Goal: Task Accomplishment & Management: Complete application form

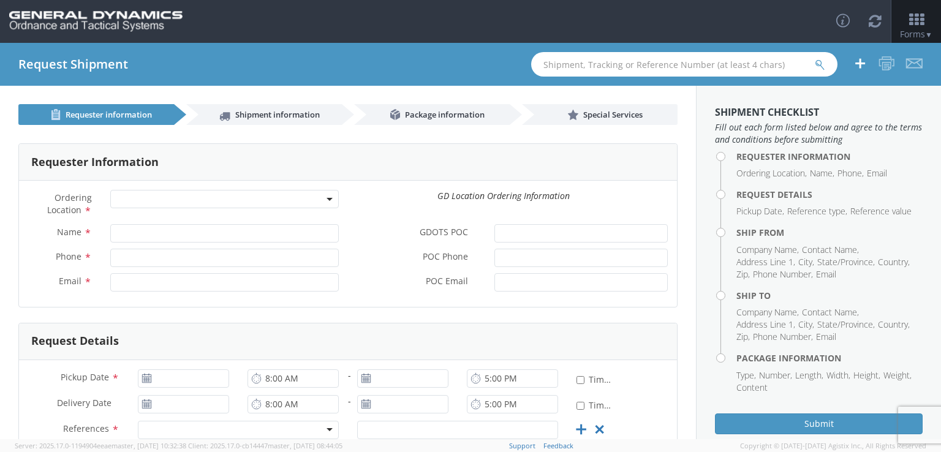
select select
click at [262, 199] on span at bounding box center [224, 199] width 228 height 18
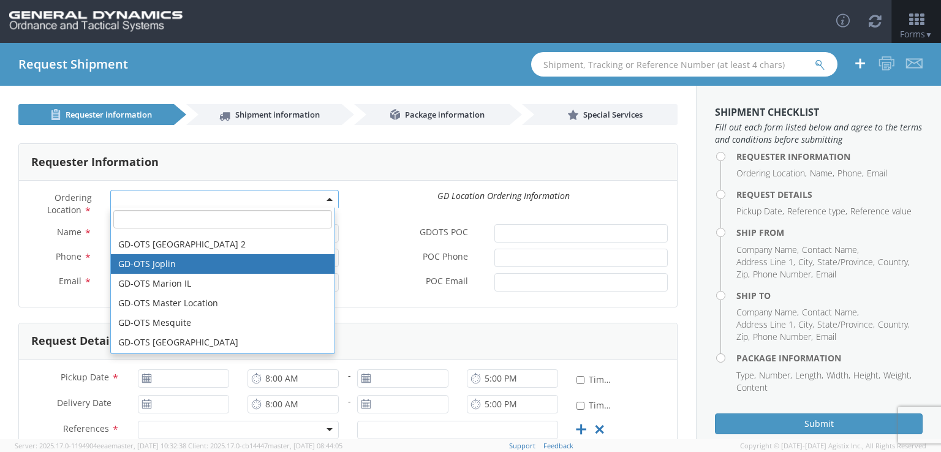
scroll to position [157, 0]
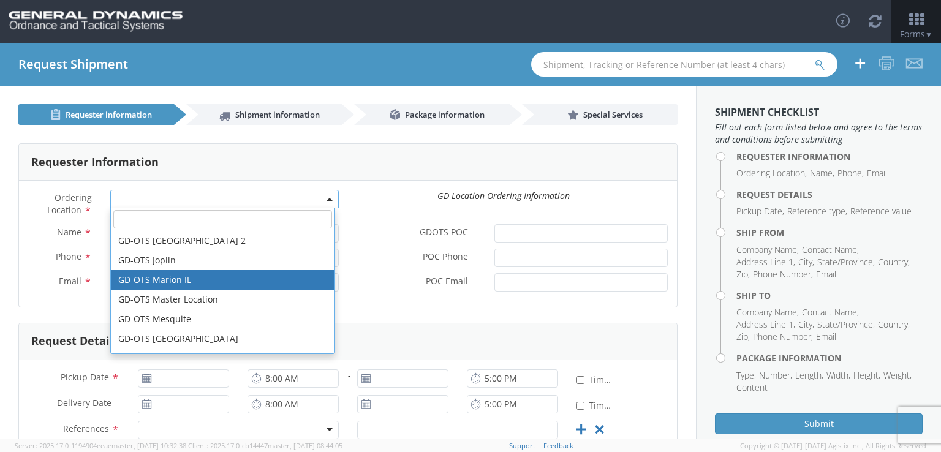
select select "313"
type input "[EMAIL_ADDRESS][DOMAIN_NAME]"
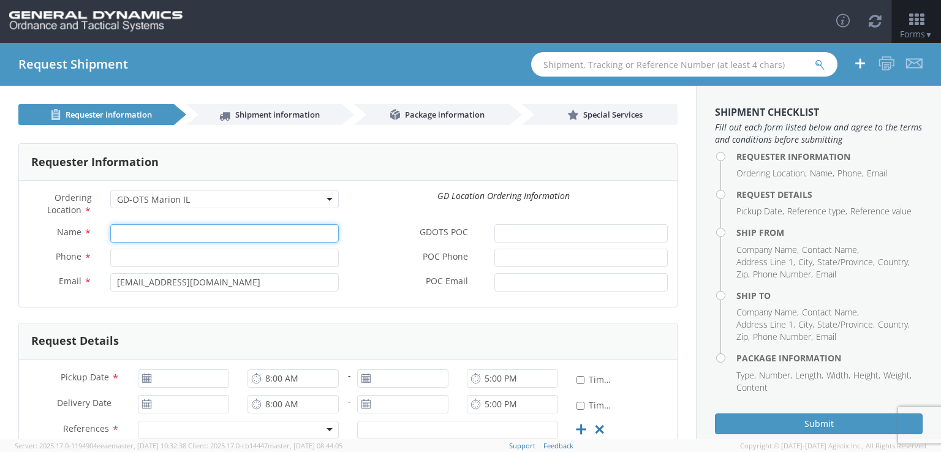
click at [258, 231] on input "Name *" at bounding box center [224, 233] width 228 height 18
type input "[US_STATE] Staurinos"
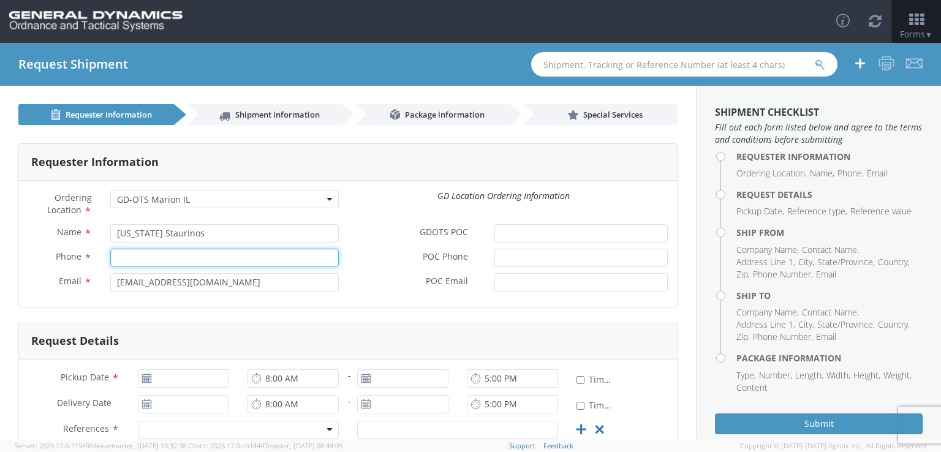
type input "9085372157"
type input "[EMAIL_ADDRESS][PERSON_NAME][DOMAIN_NAME]"
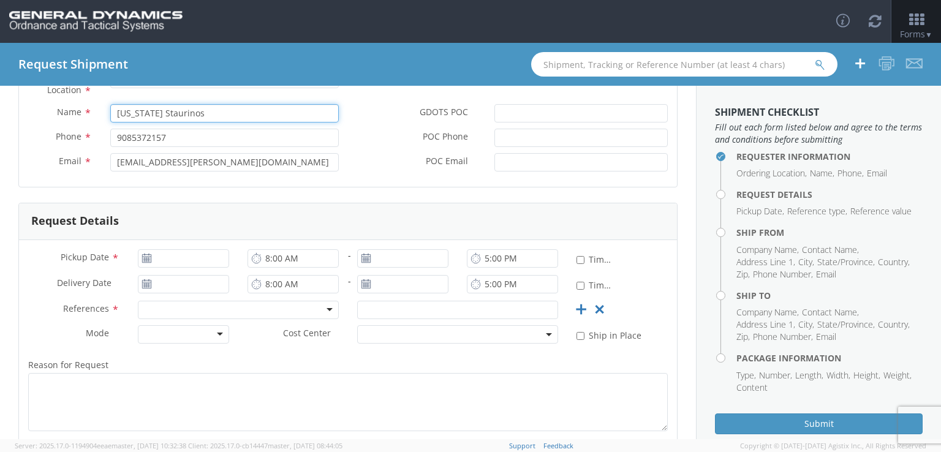
scroll to position [122, 0]
click at [142, 257] on use at bounding box center [146, 256] width 9 height 9
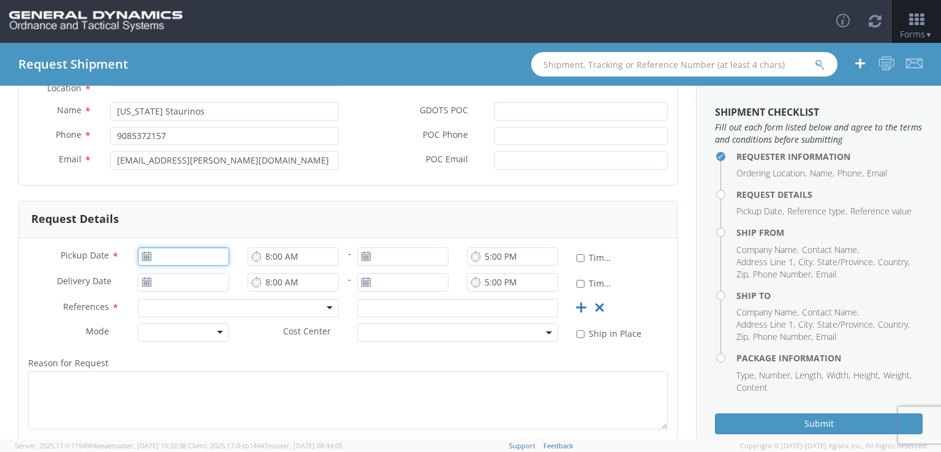
type input "[DATE]"
click at [162, 258] on input "[DATE]" at bounding box center [183, 256] width 91 height 18
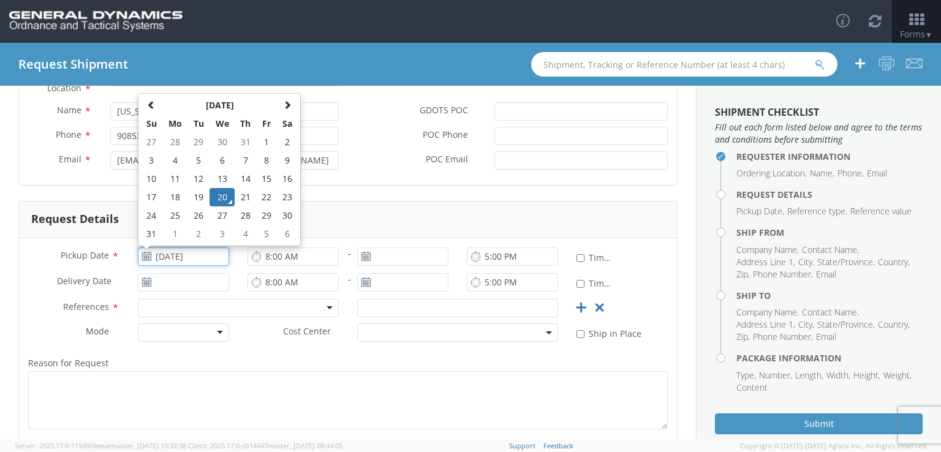
click at [216, 199] on td "20" at bounding box center [222, 197] width 26 height 18
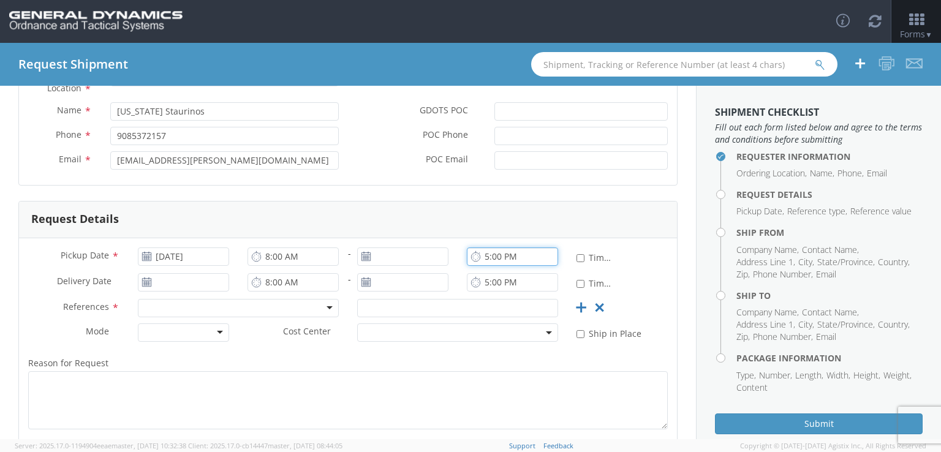
click at [478, 258] on input "5:00 PM" at bounding box center [512, 256] width 91 height 18
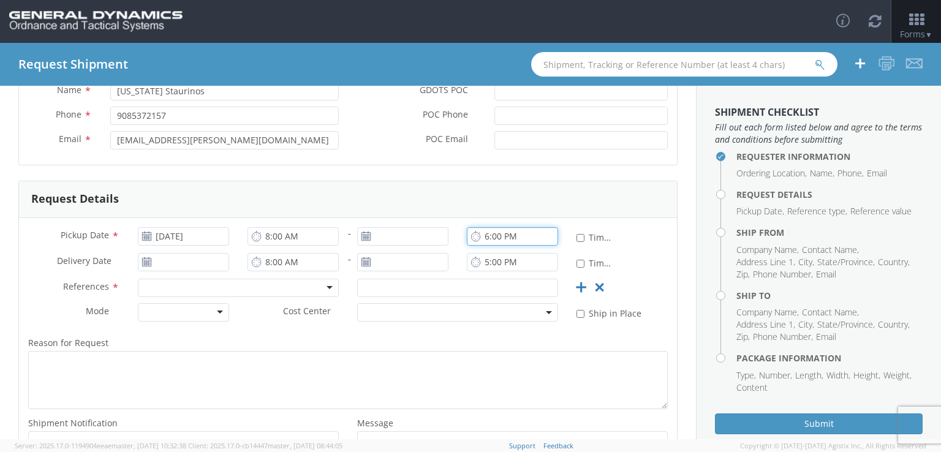
scroll to position [143, 0]
type input "6:00 PM"
click at [361, 236] on use at bounding box center [365, 234] width 9 height 9
type input "[DATE]"
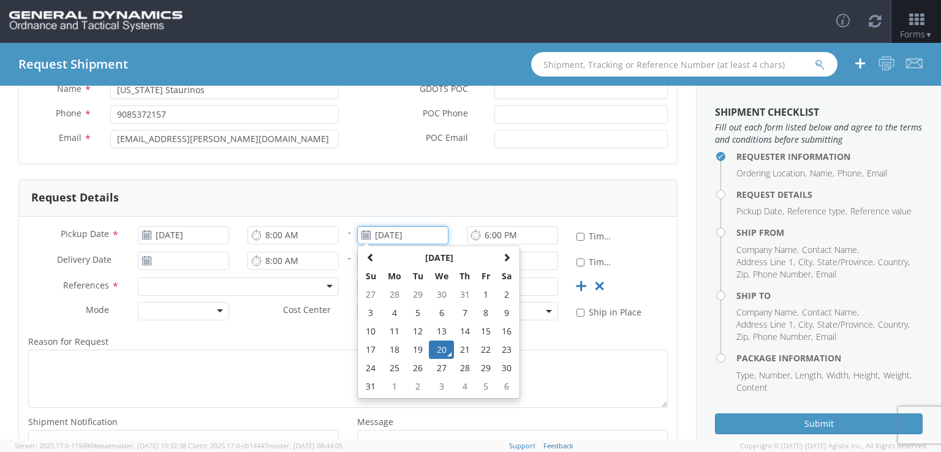
click at [370, 233] on input "[DATE]" at bounding box center [402, 235] width 91 height 18
click at [443, 344] on td "20" at bounding box center [442, 349] width 26 height 18
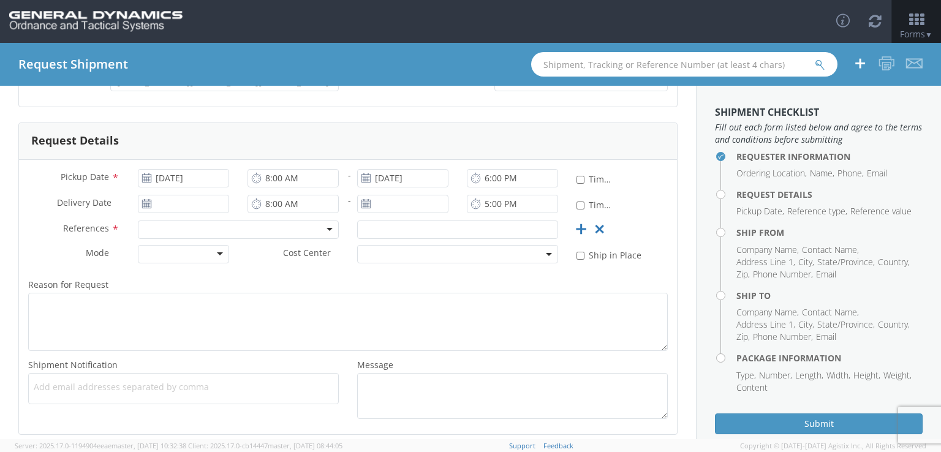
scroll to position [202, 0]
click at [273, 219] on div at bounding box center [238, 228] width 201 height 18
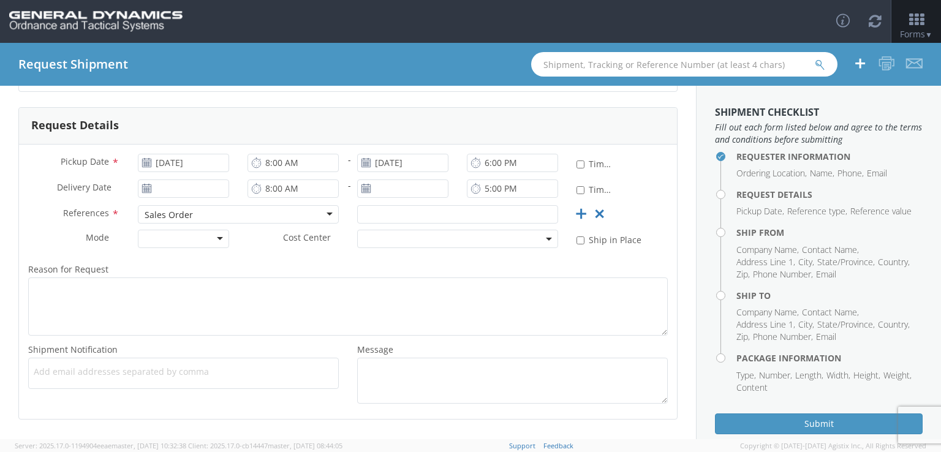
scroll to position [0, 0]
click at [363, 214] on input "text" at bounding box center [457, 214] width 201 height 18
type input "246471"
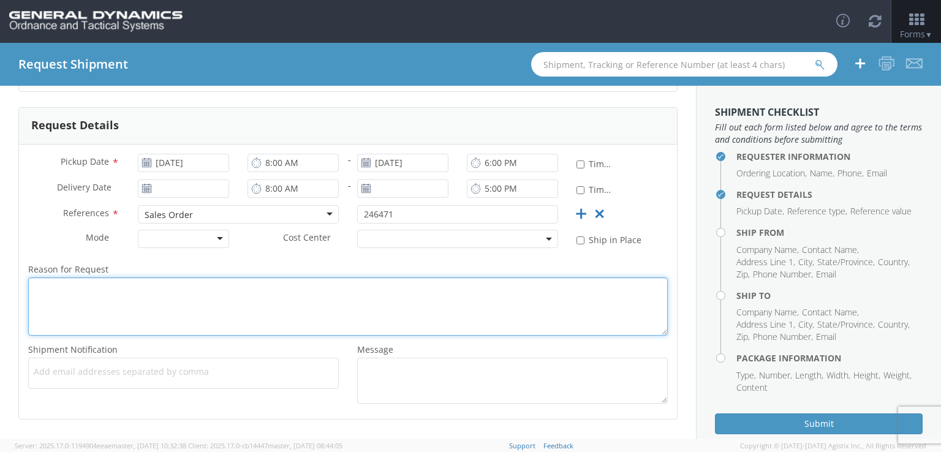
click at [352, 280] on textarea "Reason for Request *" at bounding box center [347, 306] width 639 height 58
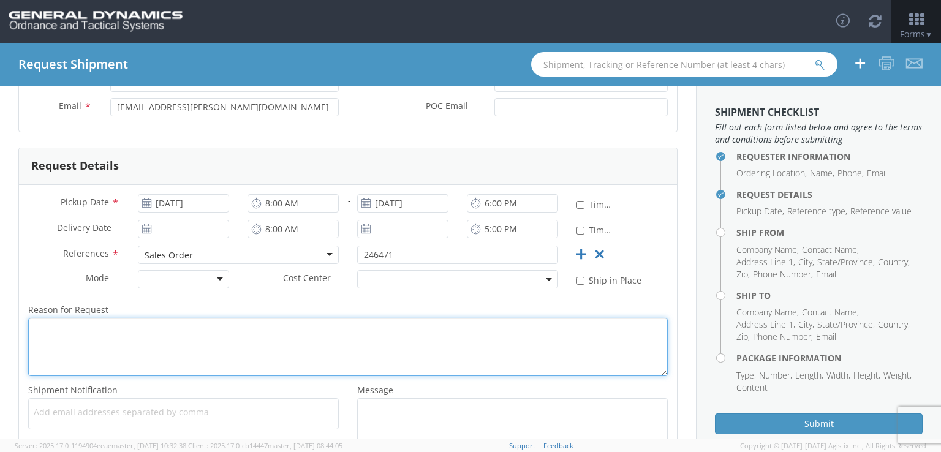
scroll to position [258, 0]
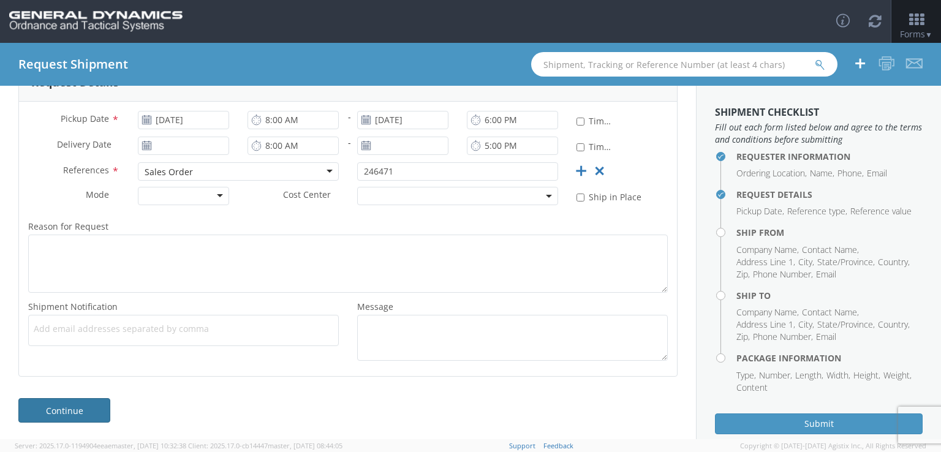
click at [48, 400] on link "Continue" at bounding box center [64, 410] width 92 height 24
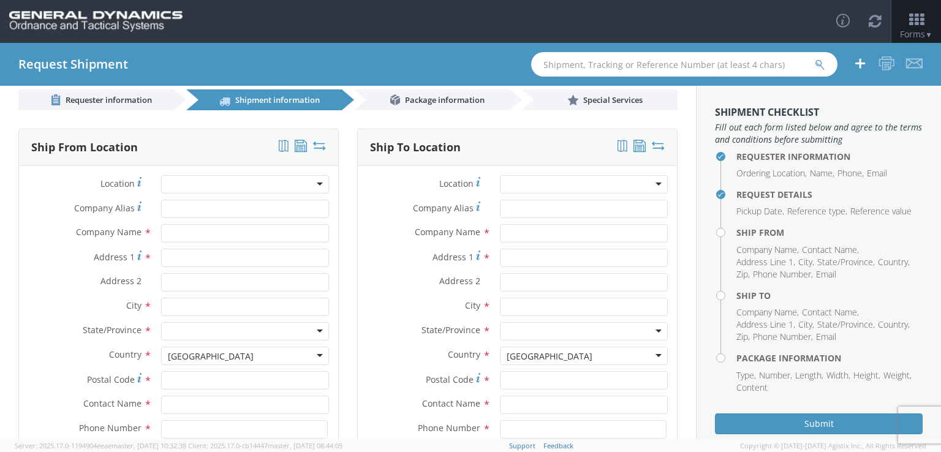
scroll to position [0, 0]
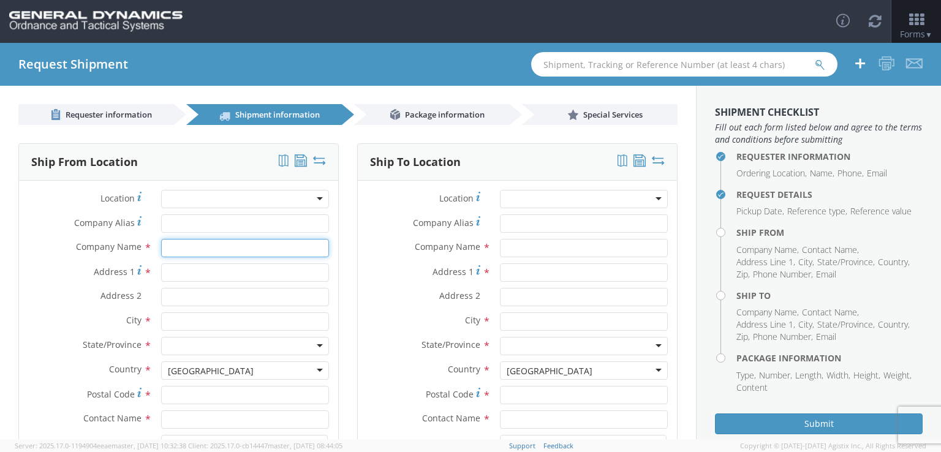
click at [181, 244] on input "text" at bounding box center [245, 248] width 168 height 18
type input "[PERSON_NAME] Graphite [PERSON_NAME]"
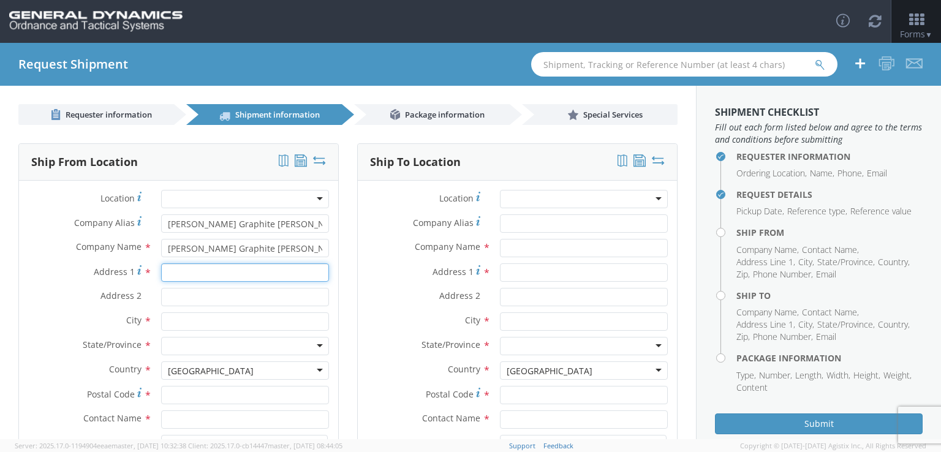
type input "[STREET_ADDRESS]"
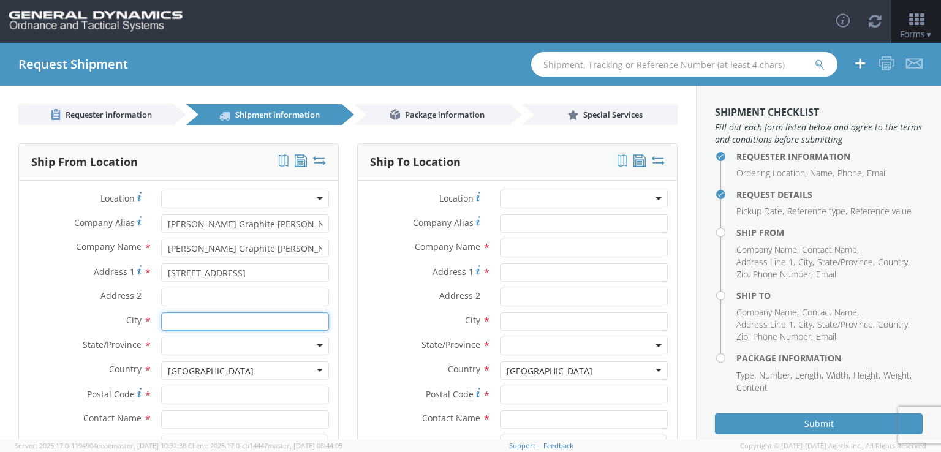
type input "[PERSON_NAME]"
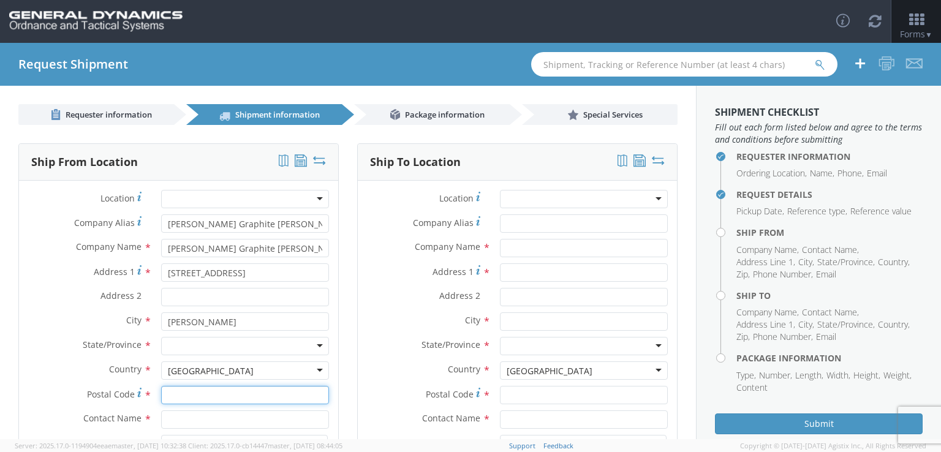
type input "08802"
type input "[US_STATE] Staurinos"
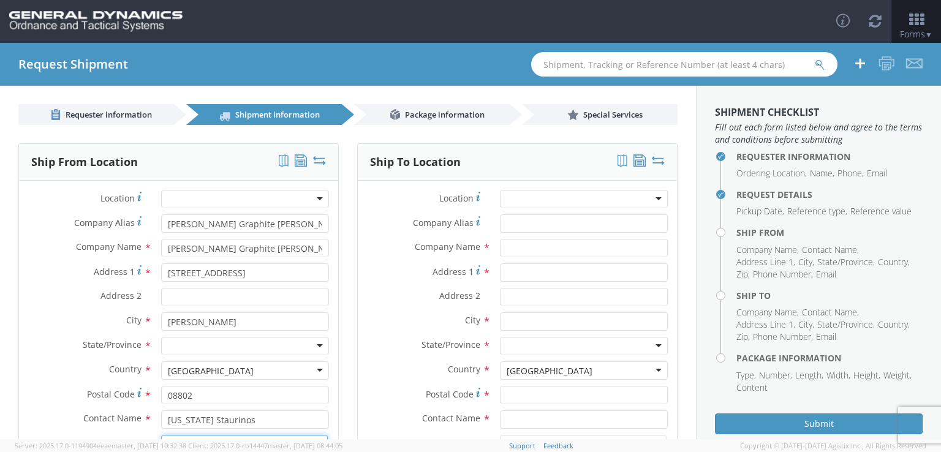
type input "9085372157"
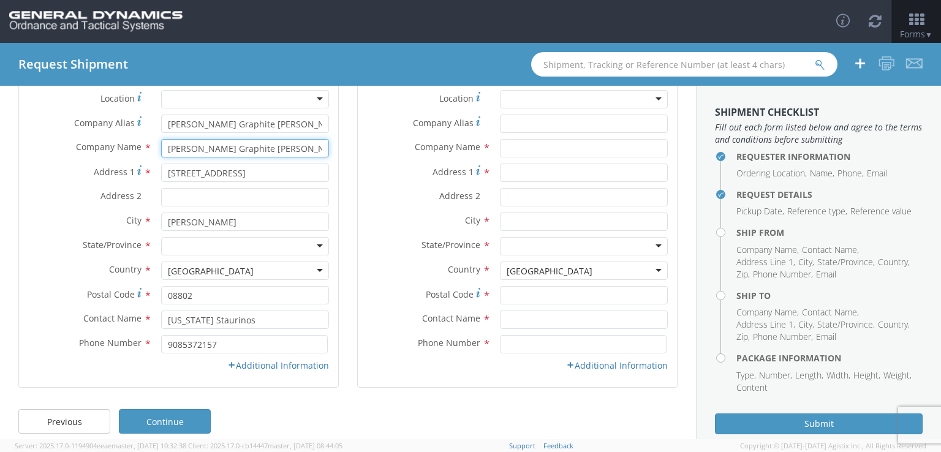
scroll to position [100, 0]
click at [284, 246] on div at bounding box center [245, 245] width 168 height 18
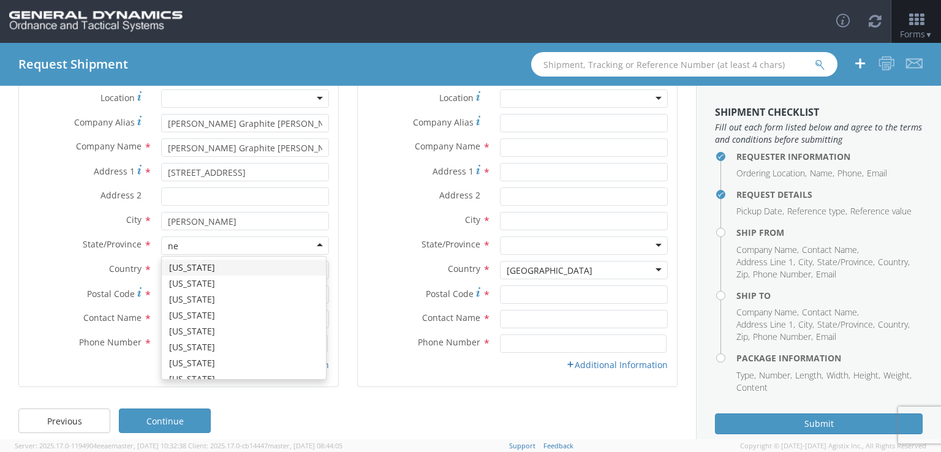
type input "new"
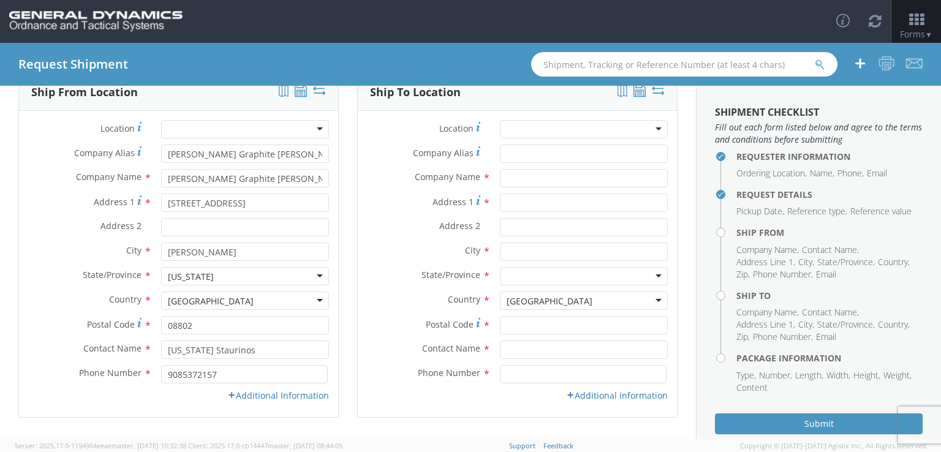
scroll to position [70, 0]
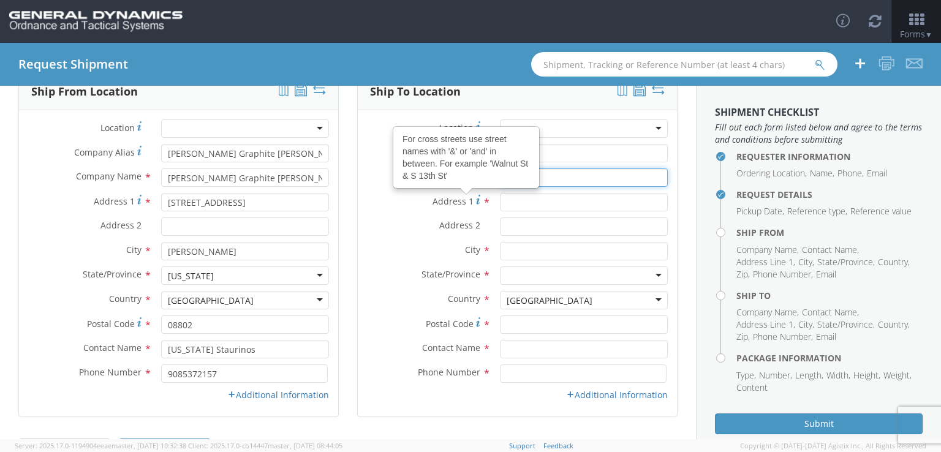
click at [589, 173] on input "text" at bounding box center [584, 177] width 168 height 18
paste input "2011047525"
type input "2"
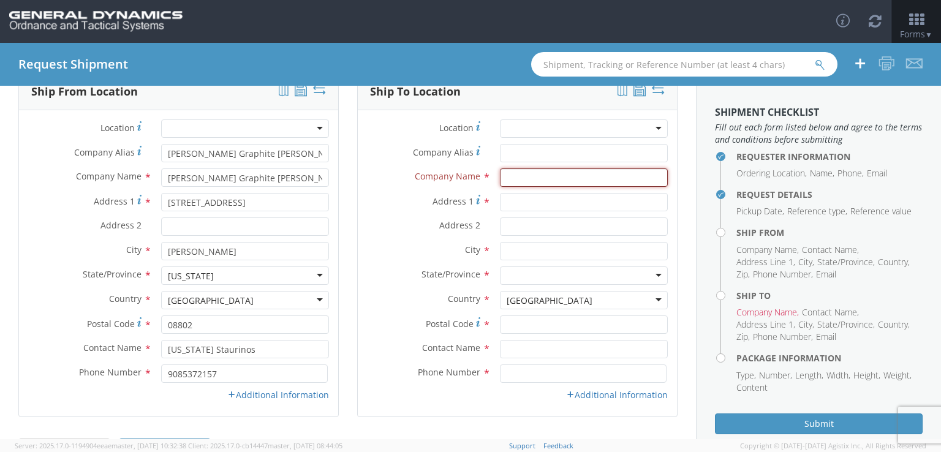
paste input "GENERAL DYNAMICS-OTS ([PERSON_NAME])"
type input "GENERAL DYNAMICS-OTS ([PERSON_NAME])"
click at [551, 204] on input "Address 1 *" at bounding box center [584, 202] width 168 height 18
paste input "[STREET_ADDRESS][PERSON_NAME]"
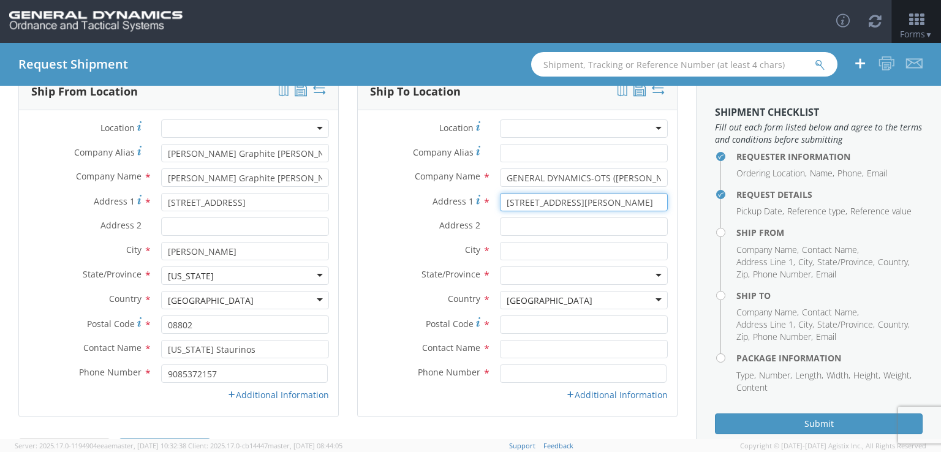
type input "[STREET_ADDRESS][PERSON_NAME]"
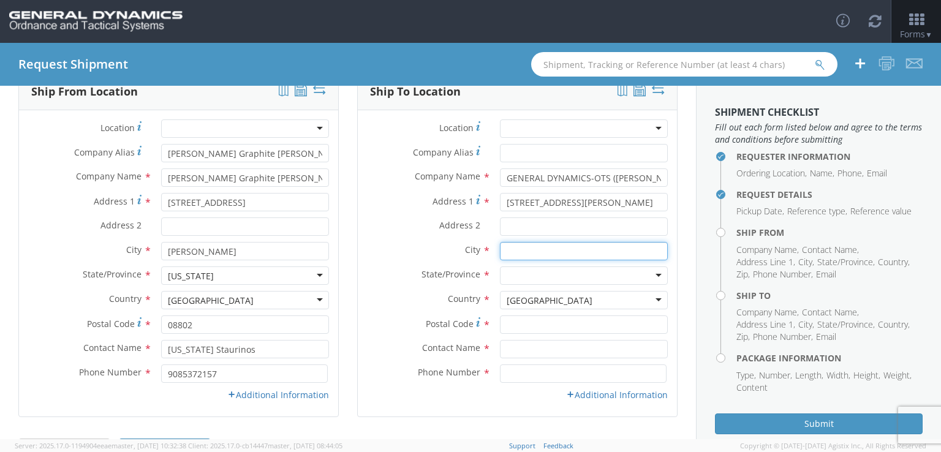
click at [543, 253] on input "text" at bounding box center [584, 251] width 168 height 18
type input "m"
type input "[PERSON_NAME]"
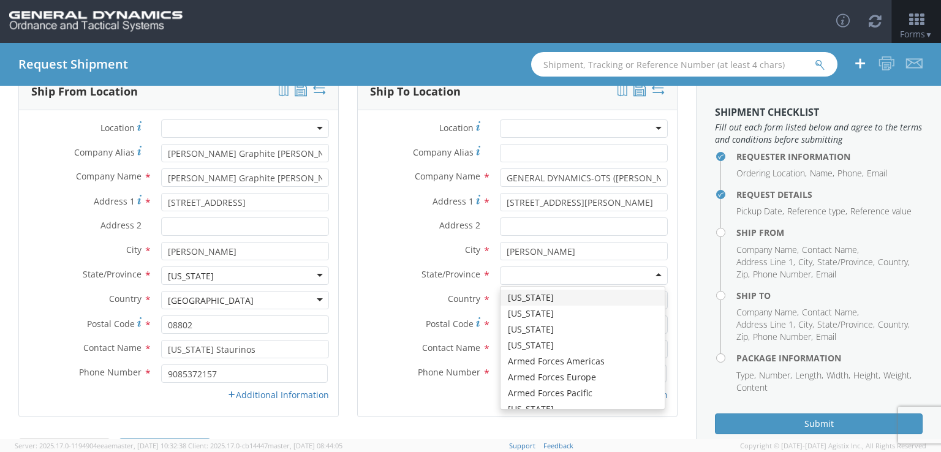
click at [547, 271] on div at bounding box center [584, 275] width 168 height 18
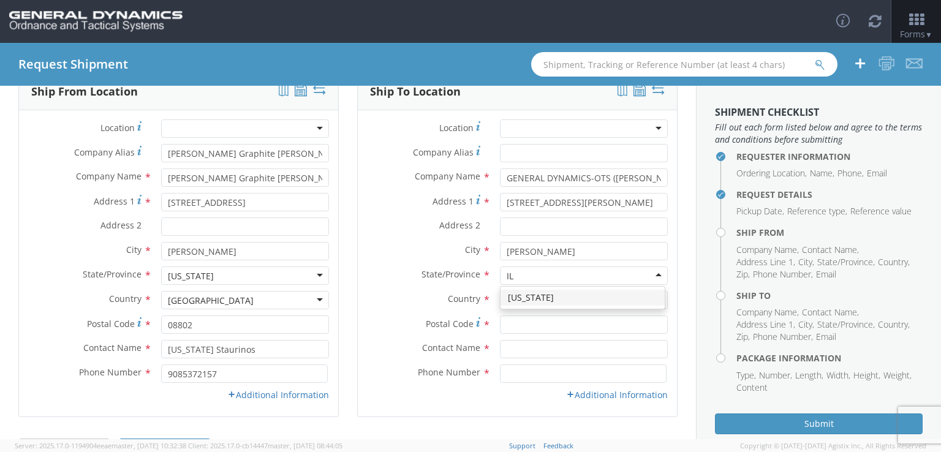
type input "ILL"
click at [522, 319] on input "Postal Code *" at bounding box center [584, 324] width 168 height 18
type input "62959"
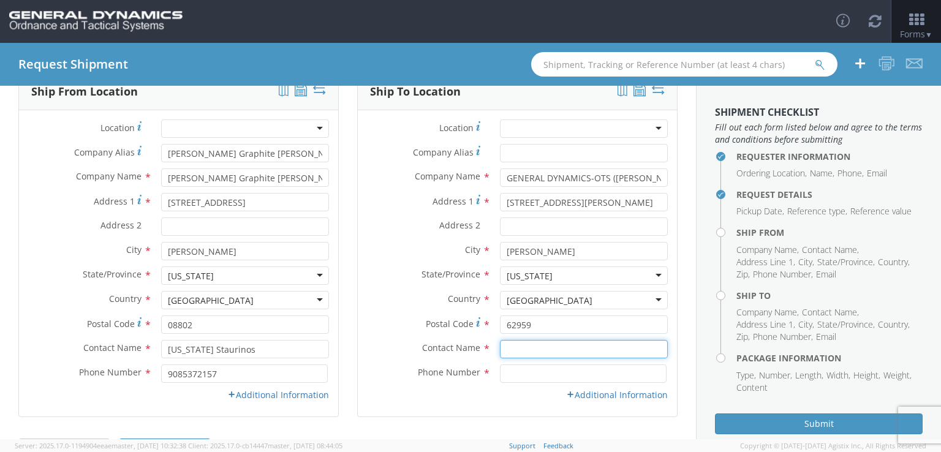
click at [528, 348] on input "text" at bounding box center [584, 349] width 168 height 18
type input "r"
type input "[PERSON_NAME]"
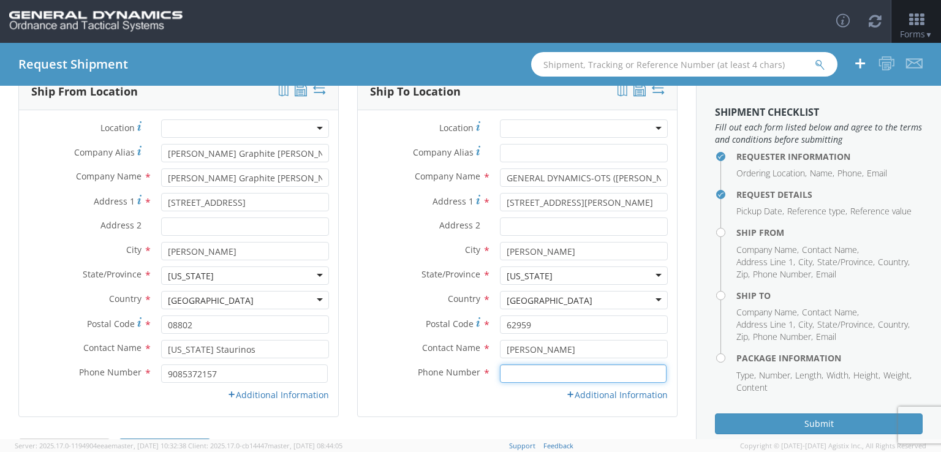
paste input "[PHONE_NUMBER]"
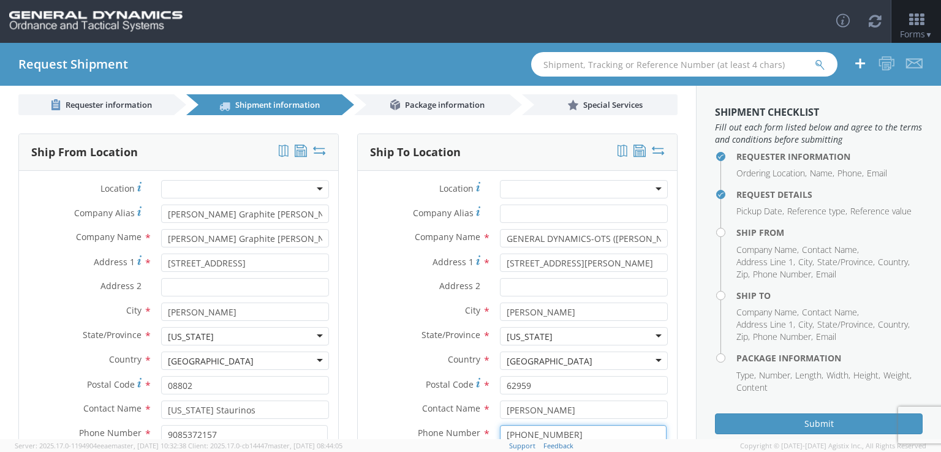
scroll to position [113, 0]
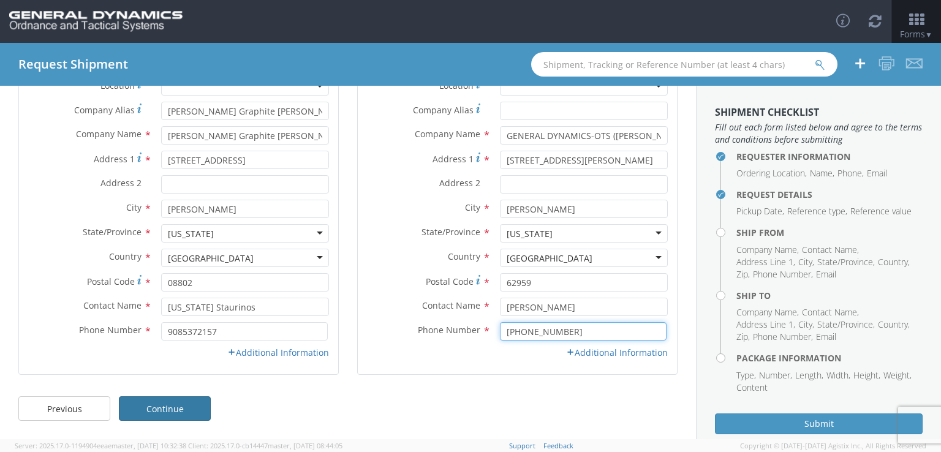
type input "[PHONE_NUMBER]"
click at [176, 415] on link "Continue" at bounding box center [165, 408] width 92 height 24
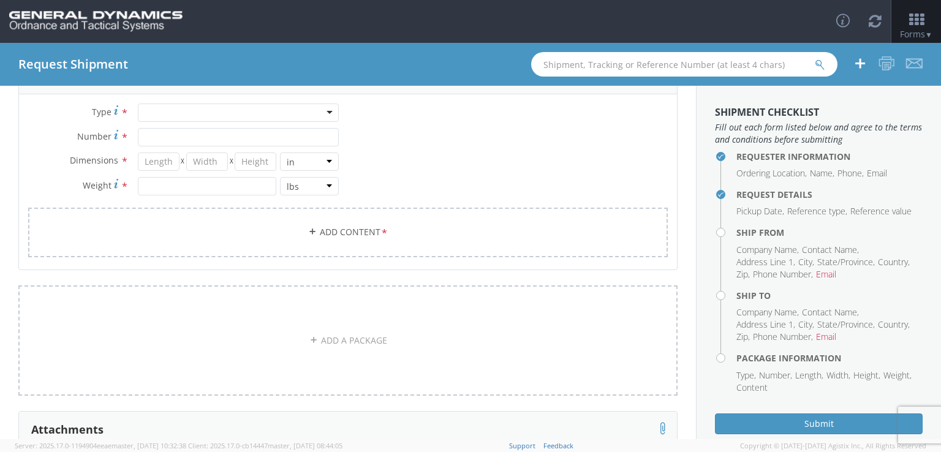
click at [181, 111] on div at bounding box center [238, 112] width 201 height 18
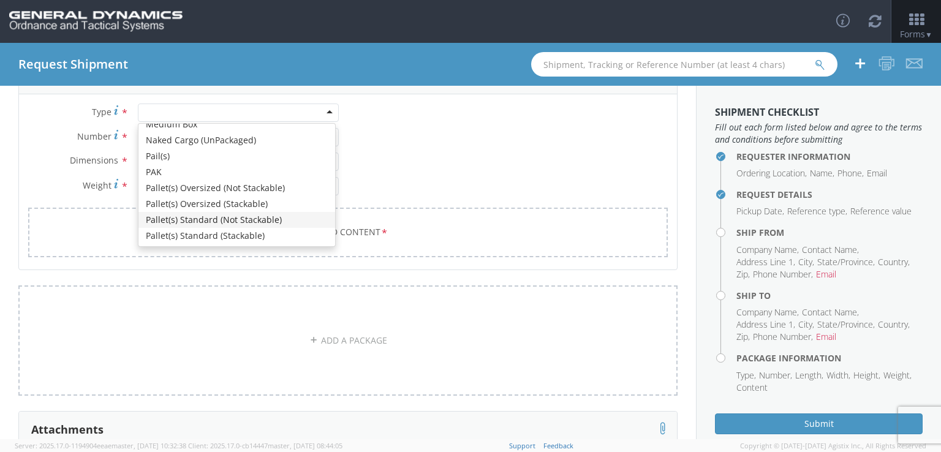
scroll to position [0, 0]
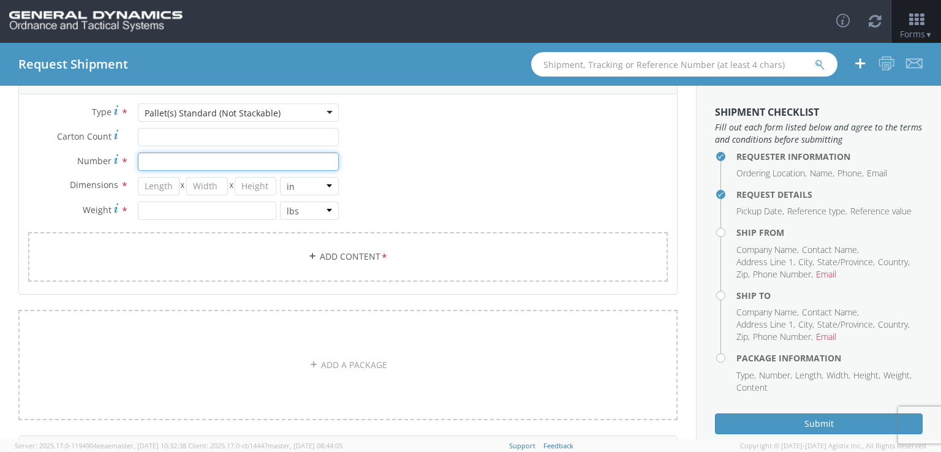
click at [199, 168] on input "Number *" at bounding box center [238, 161] width 201 height 18
type input "1"
type input "44"
type input "48"
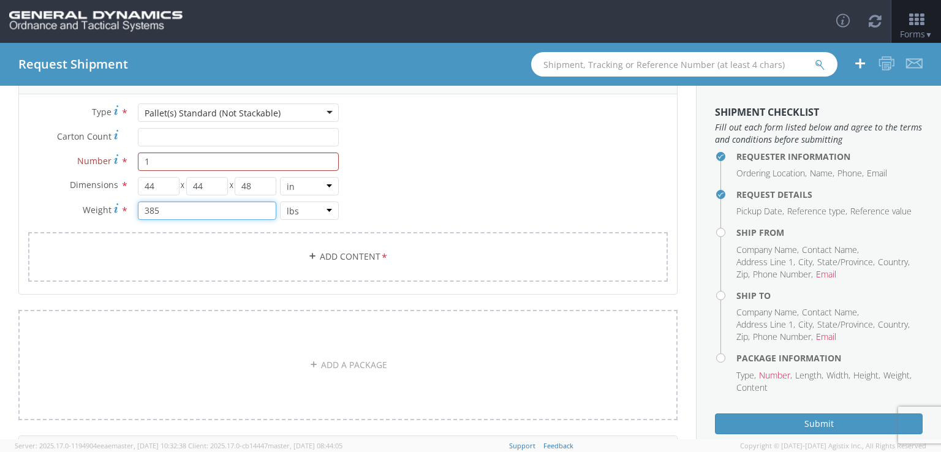
scroll to position [309, 0]
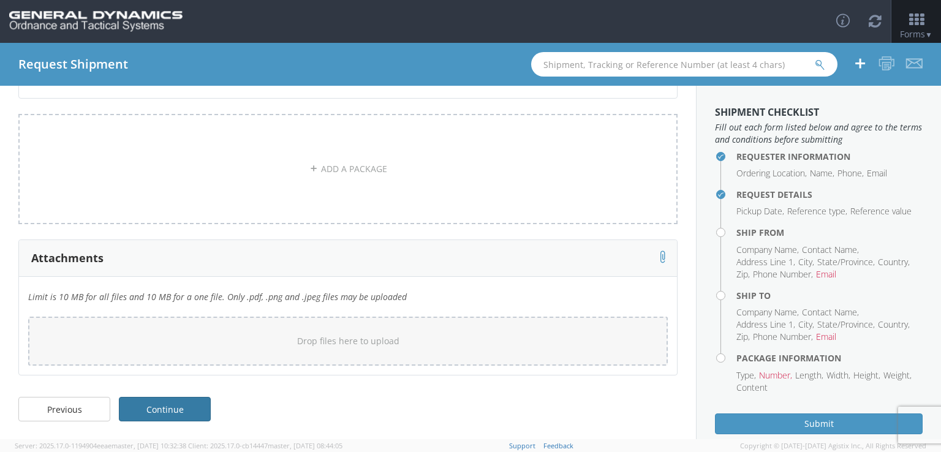
type input "385"
click at [177, 397] on link "Continue" at bounding box center [165, 409] width 92 height 24
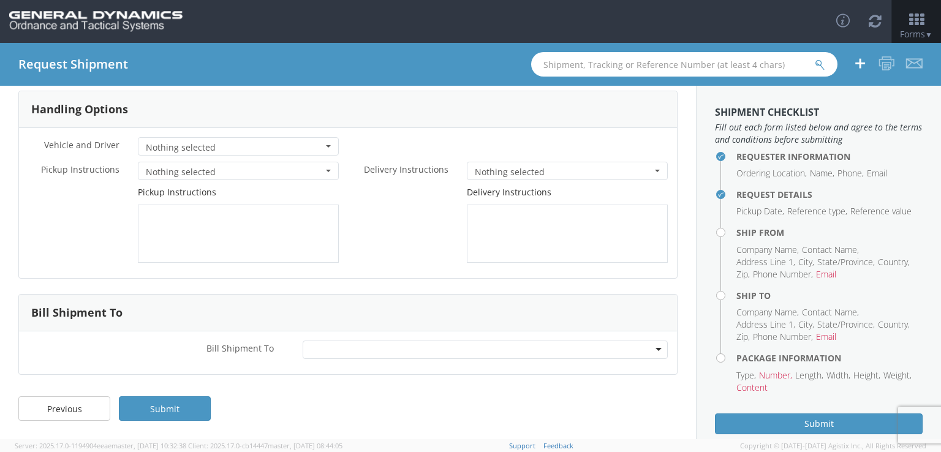
scroll to position [52, 0]
click at [289, 175] on span "Nothing selected" at bounding box center [234, 173] width 177 height 12
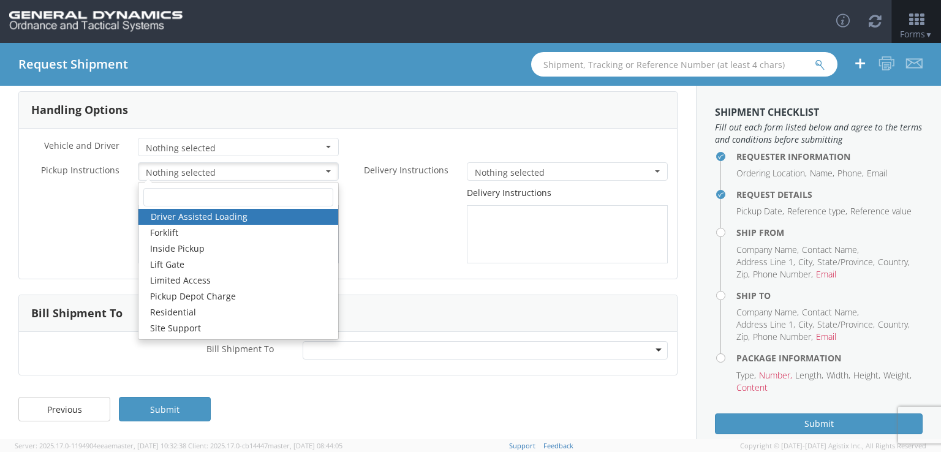
click at [289, 175] on span "Nothing selected" at bounding box center [234, 173] width 177 height 12
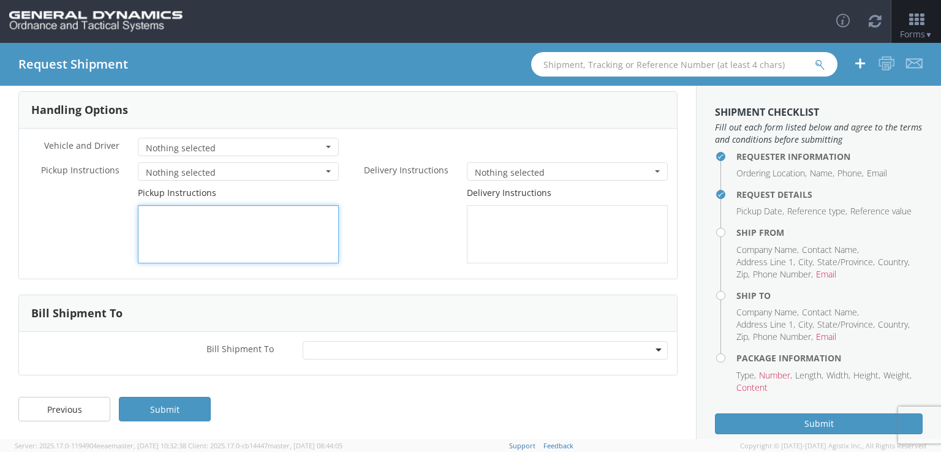
click at [276, 227] on textarea at bounding box center [238, 234] width 201 height 58
type textarea "p"
type textarea "PICKUP# 246471"
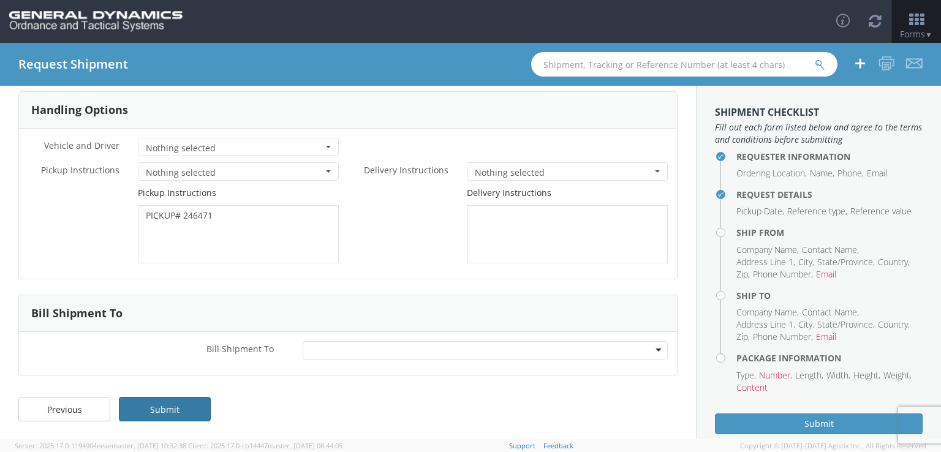
click at [164, 407] on link "Submit" at bounding box center [165, 409] width 92 height 24
click at [160, 404] on link "Submit" at bounding box center [165, 409] width 92 height 24
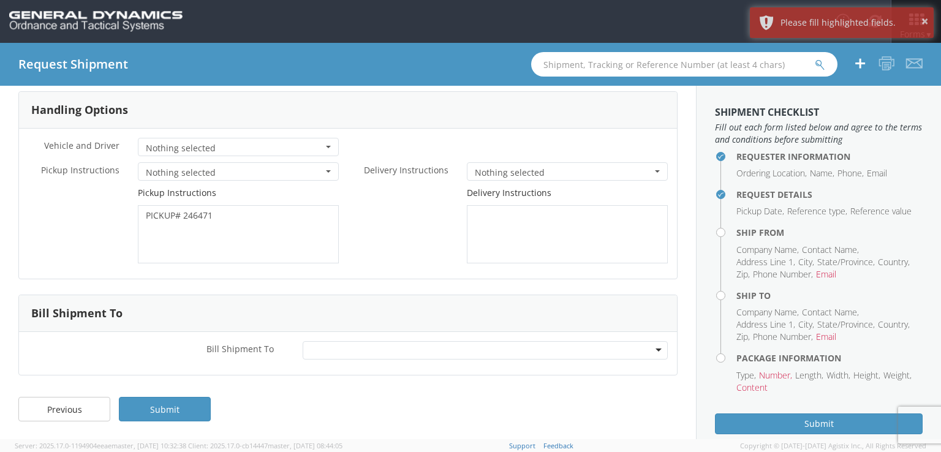
scroll to position [31, 0]
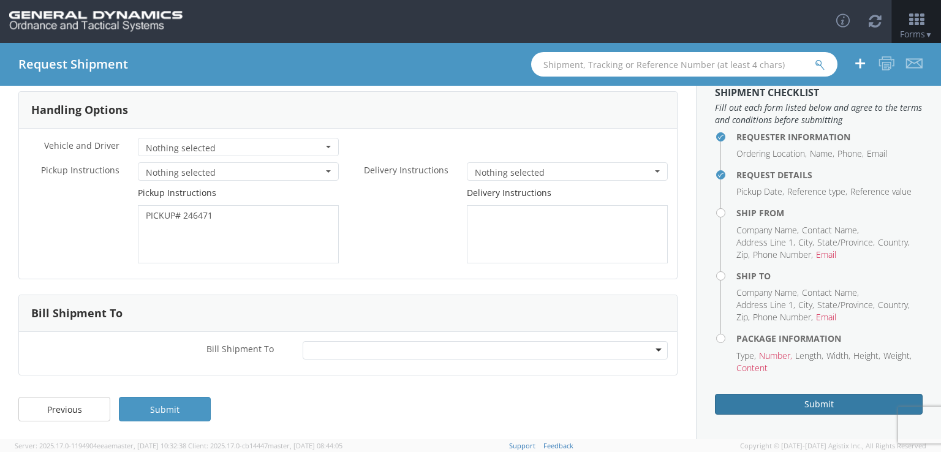
click at [794, 400] on button "Submit" at bounding box center [819, 404] width 208 height 21
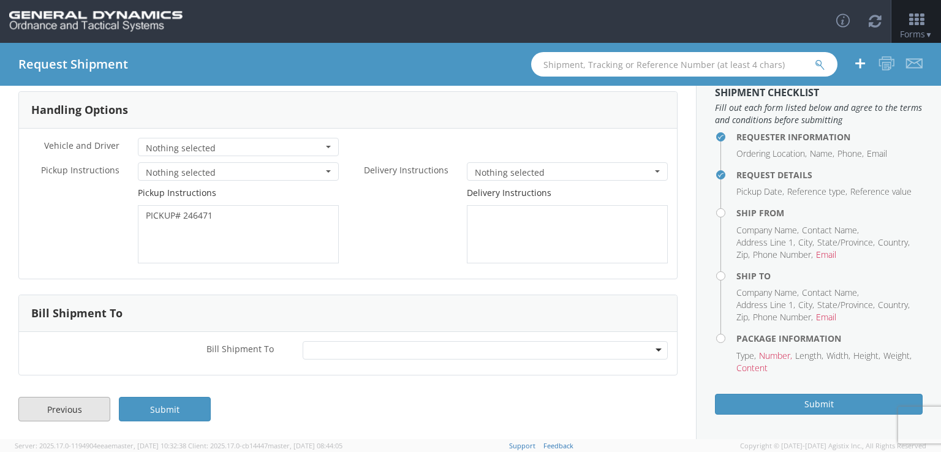
click at [91, 399] on link "Previous" at bounding box center [64, 409] width 92 height 24
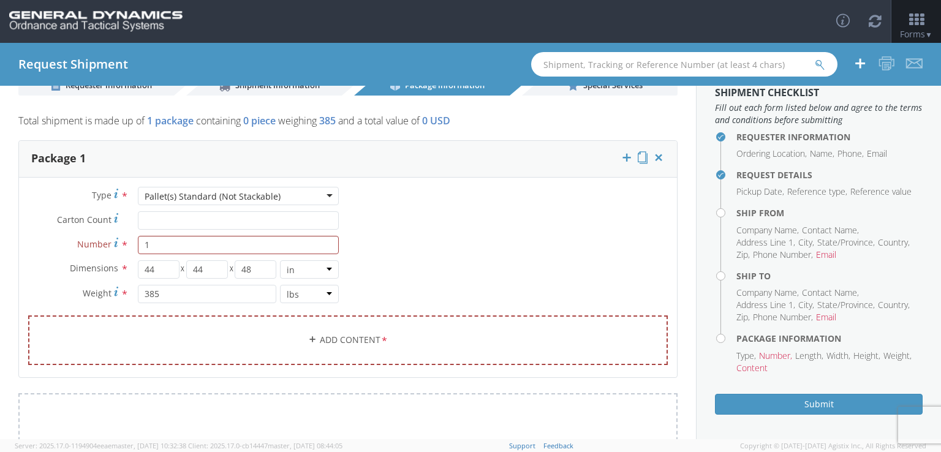
scroll to position [0, 0]
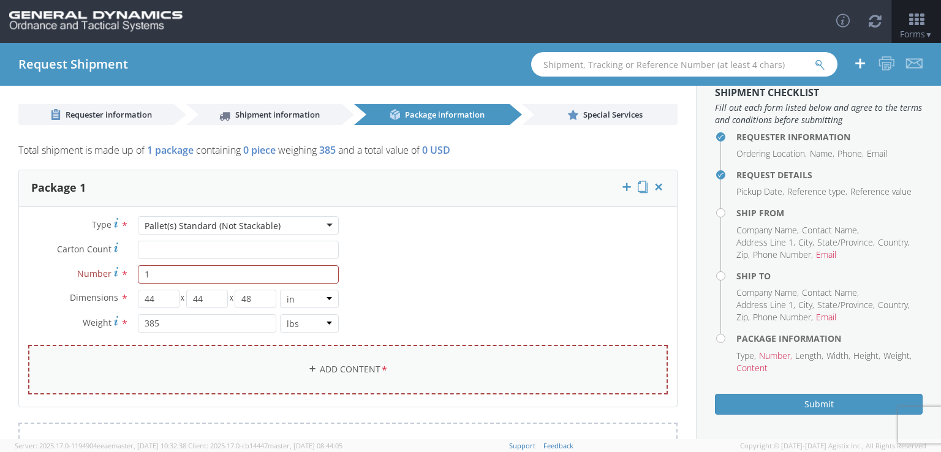
click at [353, 370] on link "Add Content *" at bounding box center [347, 370] width 639 height 50
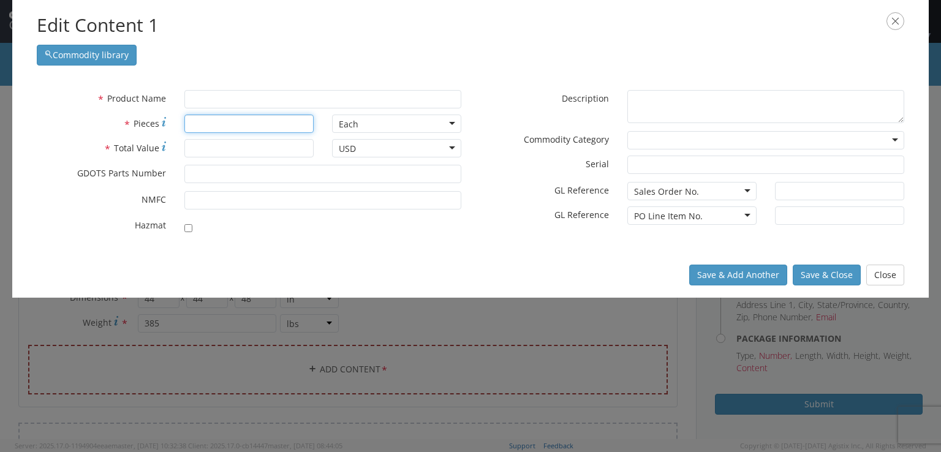
click at [276, 121] on input "* Pieces" at bounding box center [248, 124] width 129 height 18
click at [279, 96] on input "text" at bounding box center [322, 99] width 277 height 18
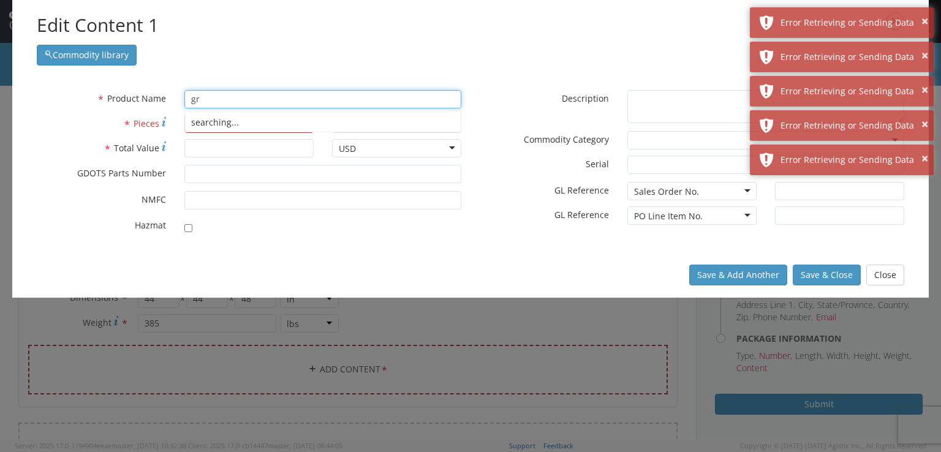
type input "g"
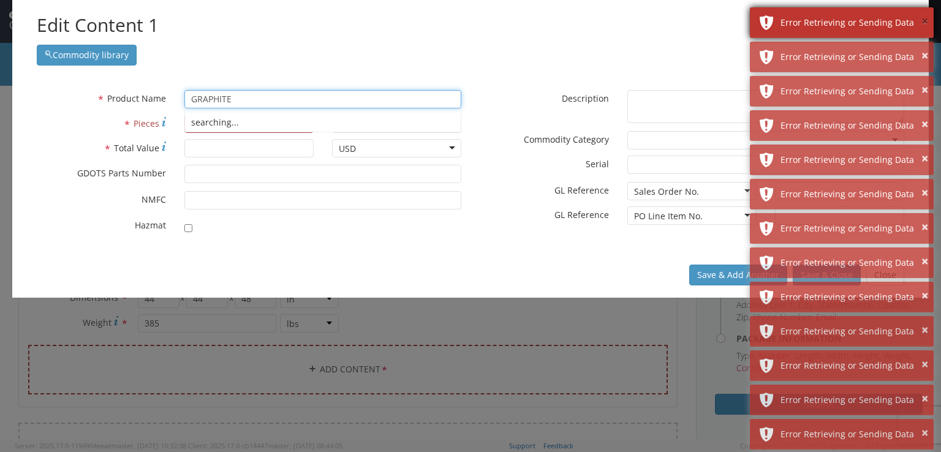
type input "GRAPHITE"
click at [926, 18] on button "×" at bounding box center [924, 22] width 7 height 18
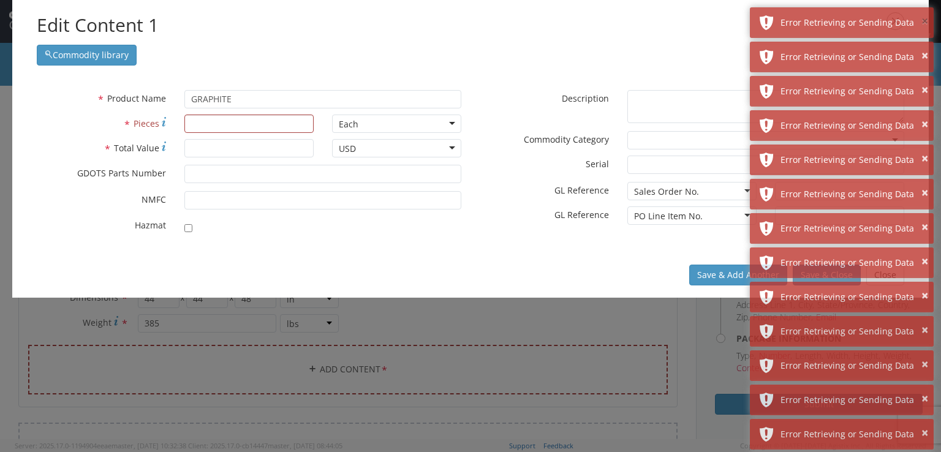
click at [926, 18] on button "×" at bounding box center [924, 22] width 7 height 18
click at [260, 121] on input "* Pieces" at bounding box center [248, 124] width 129 height 18
type input "1"
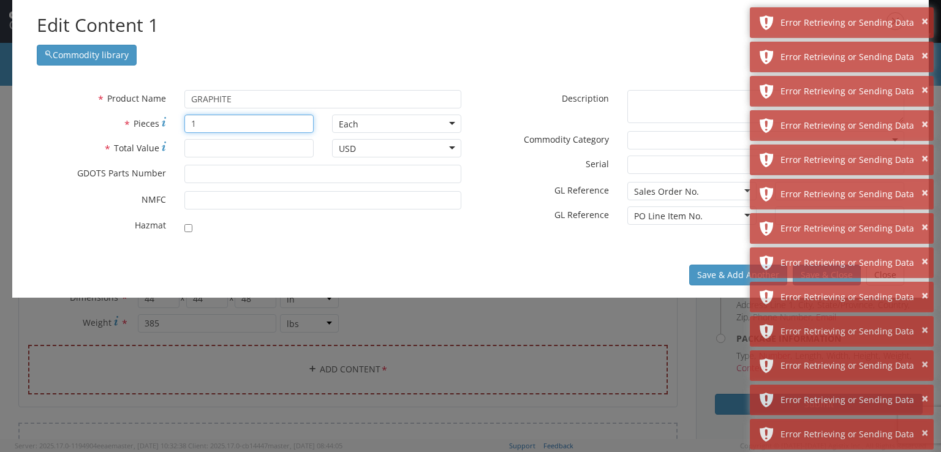
click at [249, 129] on input "1" at bounding box center [248, 124] width 129 height 18
type input "3"
click at [291, 139] on input "* Total Value" at bounding box center [248, 148] width 129 height 18
type input "100"
click at [704, 272] on button "Save & Add Another" at bounding box center [738, 275] width 98 height 21
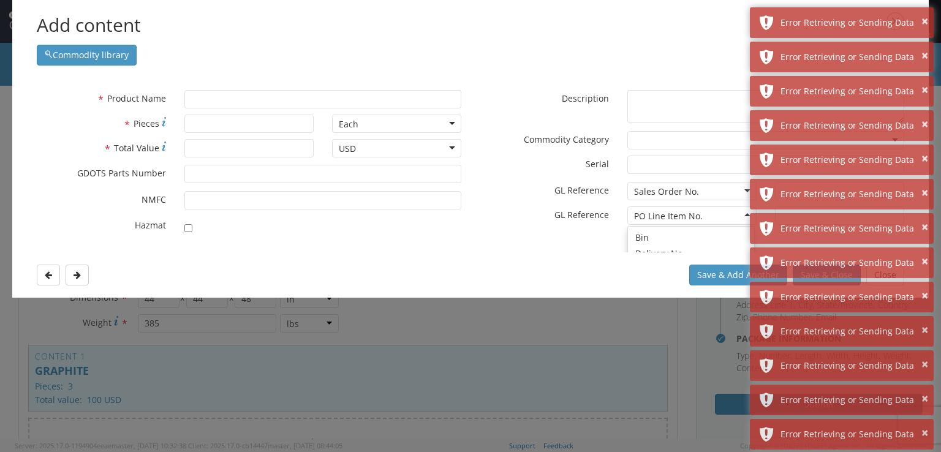
click at [729, 217] on div "PO Line Item No." at bounding box center [691, 215] width 129 height 18
click at [716, 124] on div "* Description" at bounding box center [691, 110] width 443 height 40
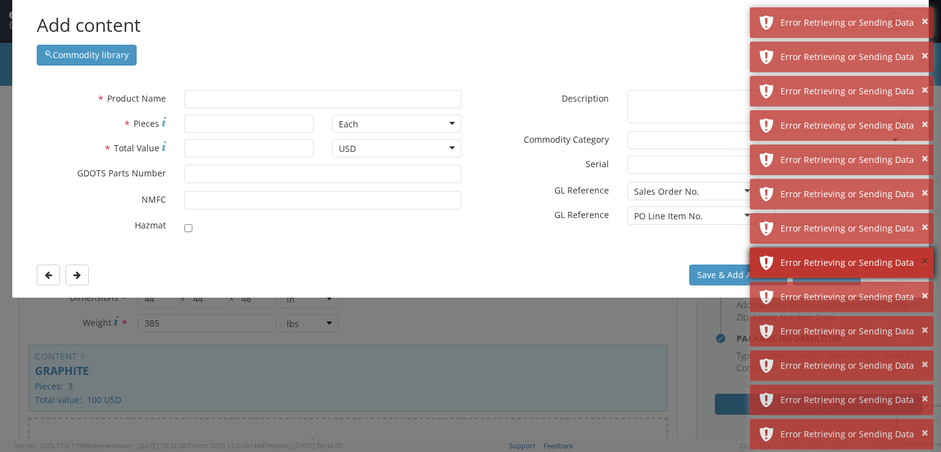
click at [925, 260] on button "×" at bounding box center [924, 262] width 7 height 18
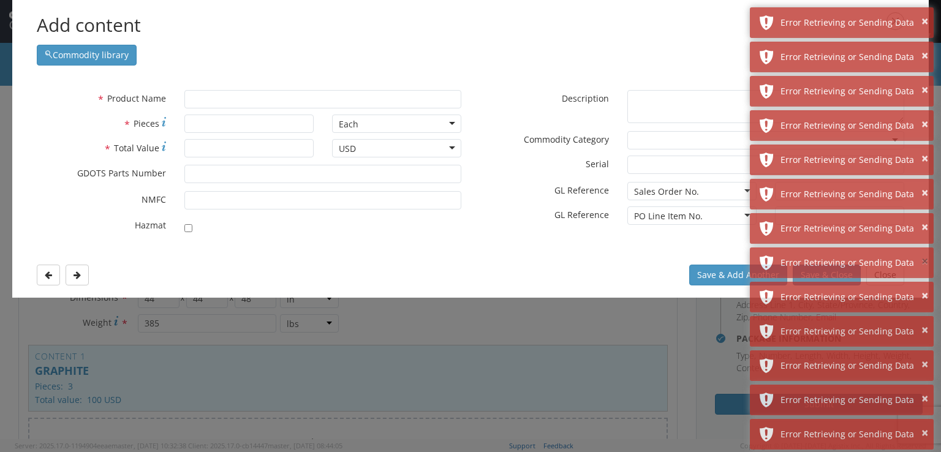
click at [925, 260] on button "×" at bounding box center [924, 262] width 7 height 18
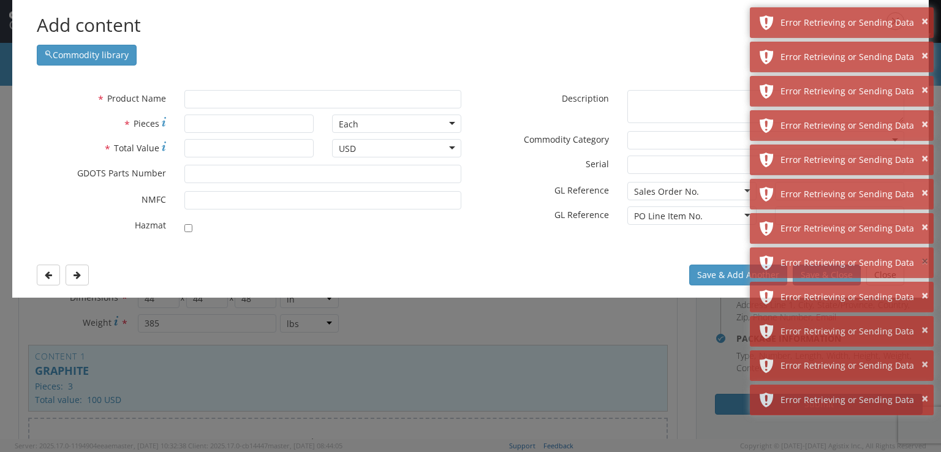
click at [925, 260] on button "×" at bounding box center [924, 262] width 7 height 18
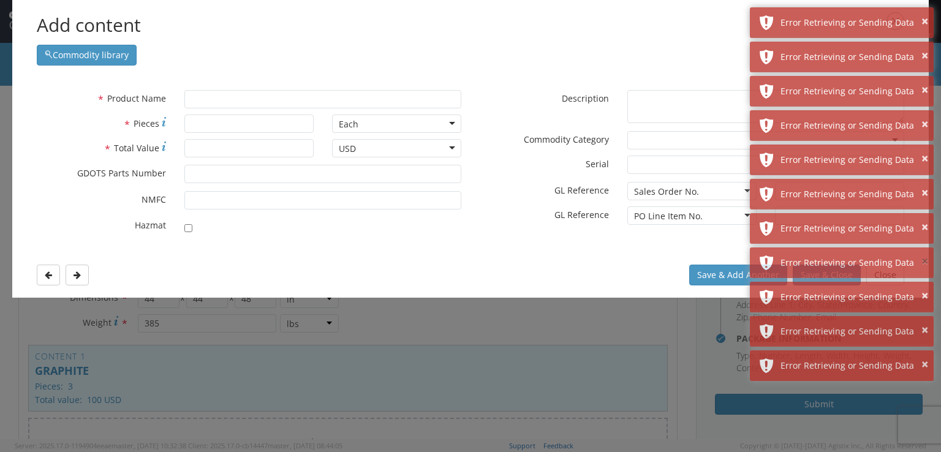
click at [925, 260] on button "×" at bounding box center [924, 262] width 7 height 18
click at [925, 287] on button "×" at bounding box center [924, 296] width 7 height 18
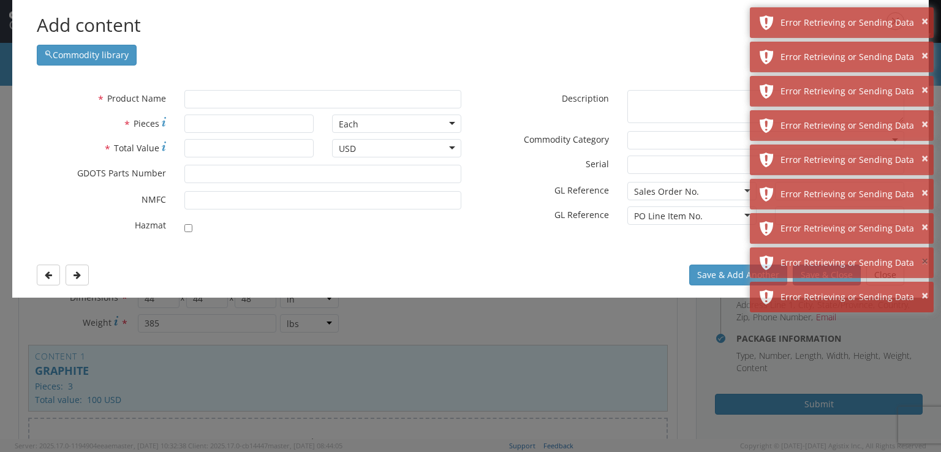
click at [925, 260] on button "×" at bounding box center [924, 262] width 7 height 18
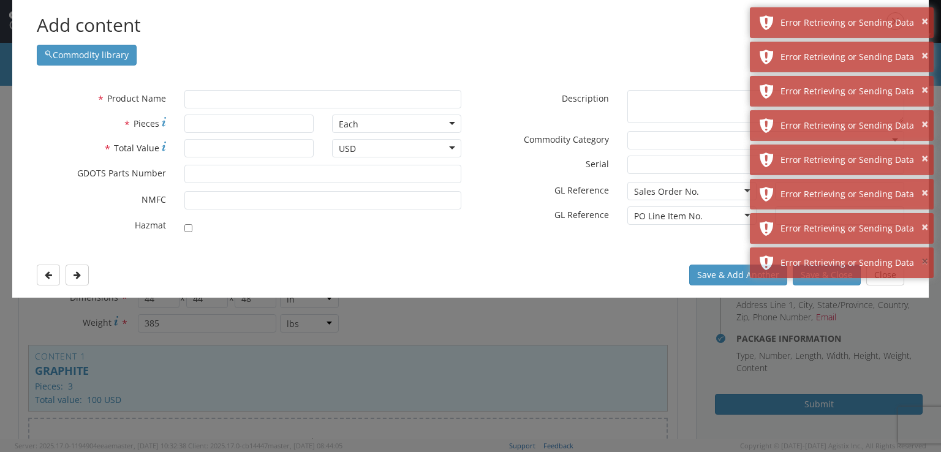
click at [925, 260] on button "×" at bounding box center [924, 262] width 7 height 18
click at [925, 260] on div "Save & Add Another Save & Close Close" at bounding box center [470, 274] width 916 height 45
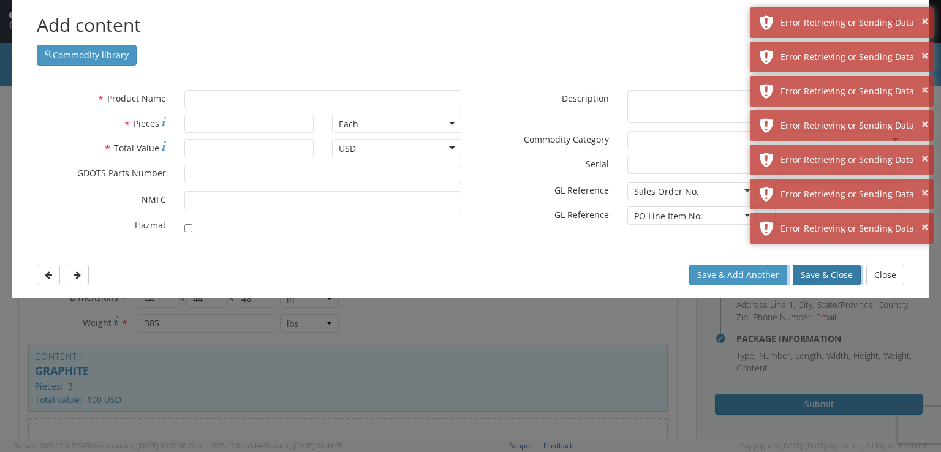
click at [821, 277] on button "Save & Close" at bounding box center [826, 275] width 68 height 21
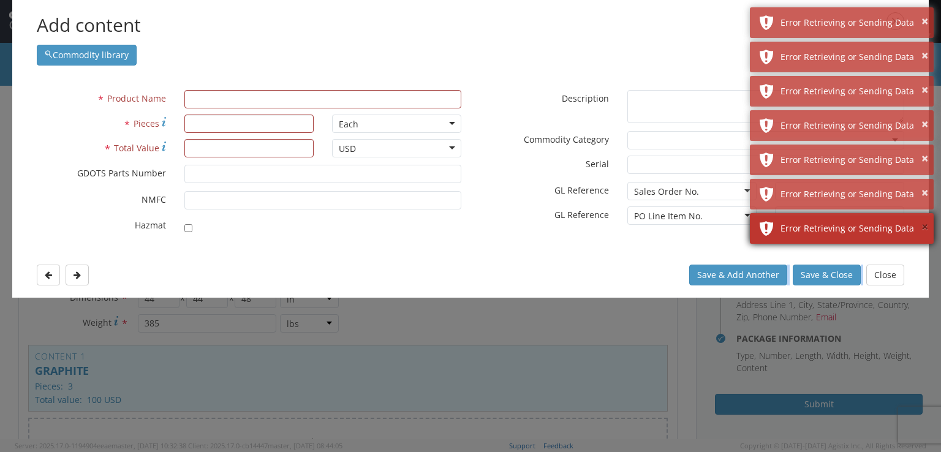
click at [924, 224] on button "×" at bounding box center [924, 228] width 7 height 18
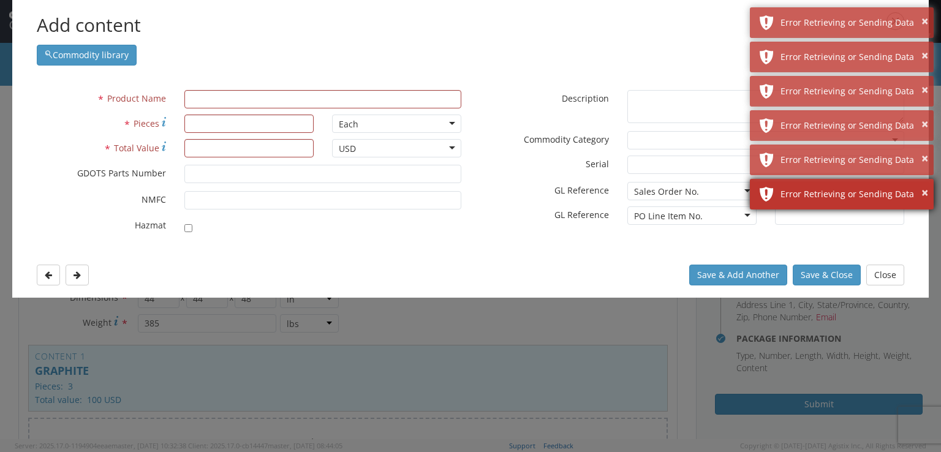
click at [920, 191] on div "Error Retrieving or Sending Data" at bounding box center [852, 194] width 144 height 12
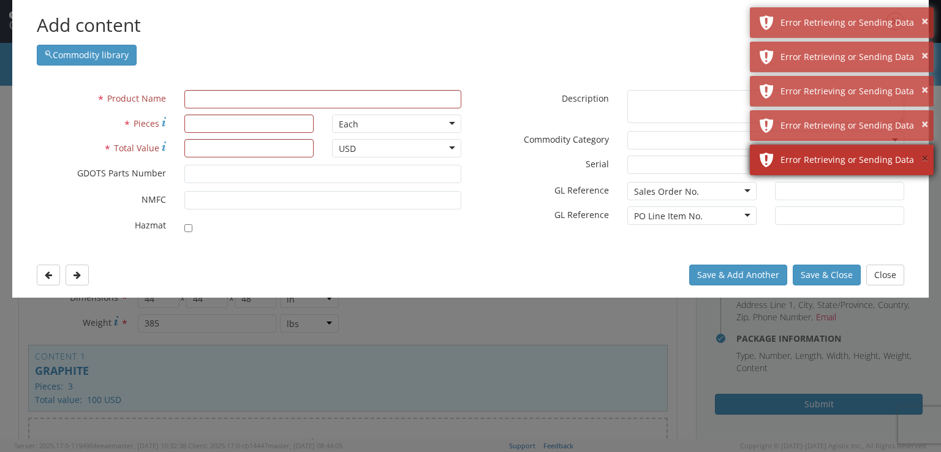
click at [921, 157] on button "×" at bounding box center [924, 159] width 7 height 18
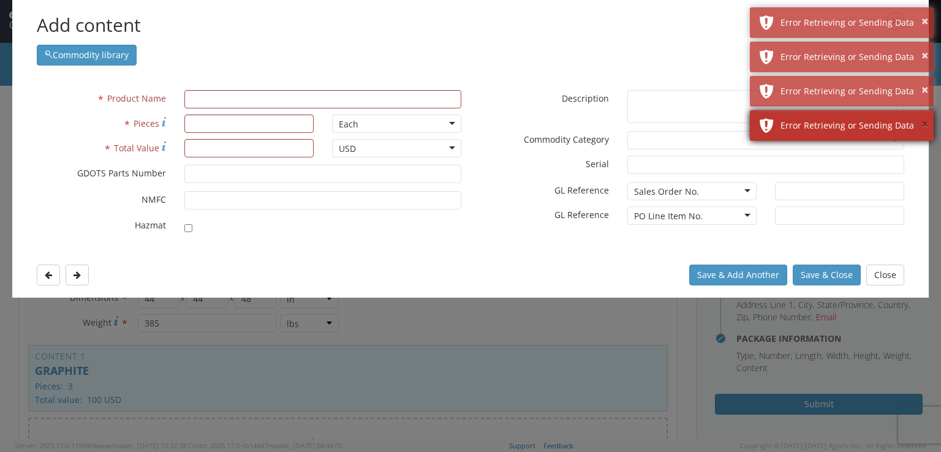
click at [921, 125] on button "×" at bounding box center [924, 125] width 7 height 18
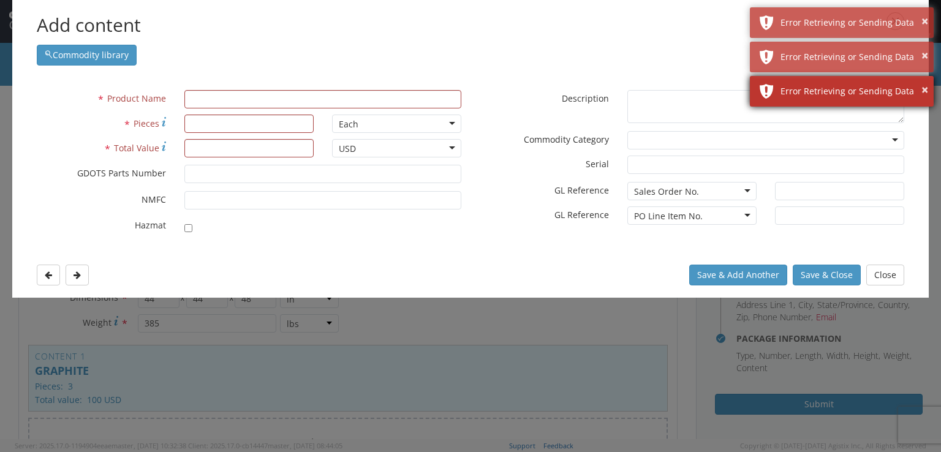
click at [919, 91] on div "Error Retrieving or Sending Data" at bounding box center [852, 91] width 144 height 12
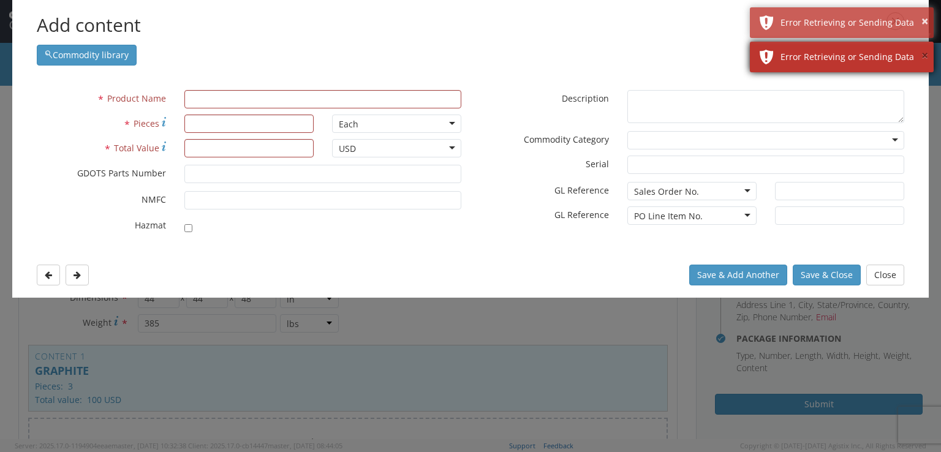
click at [923, 54] on button "×" at bounding box center [924, 56] width 7 height 18
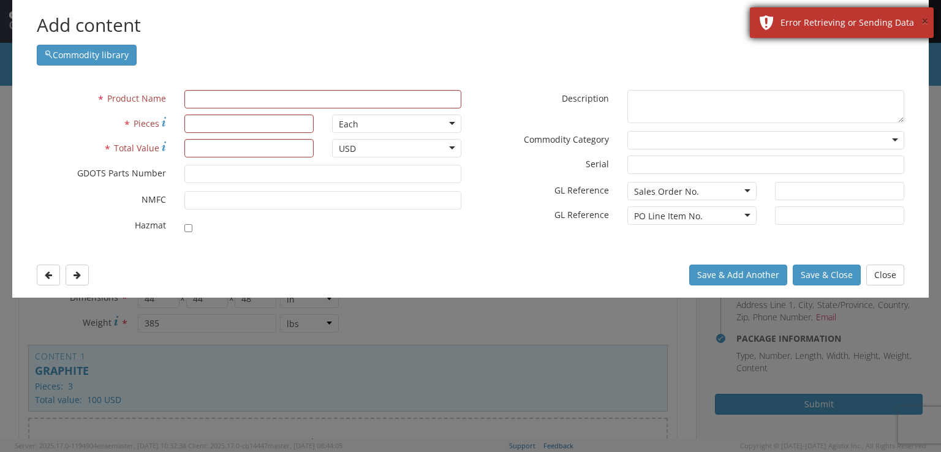
click at [921, 25] on button "×" at bounding box center [924, 22] width 7 height 18
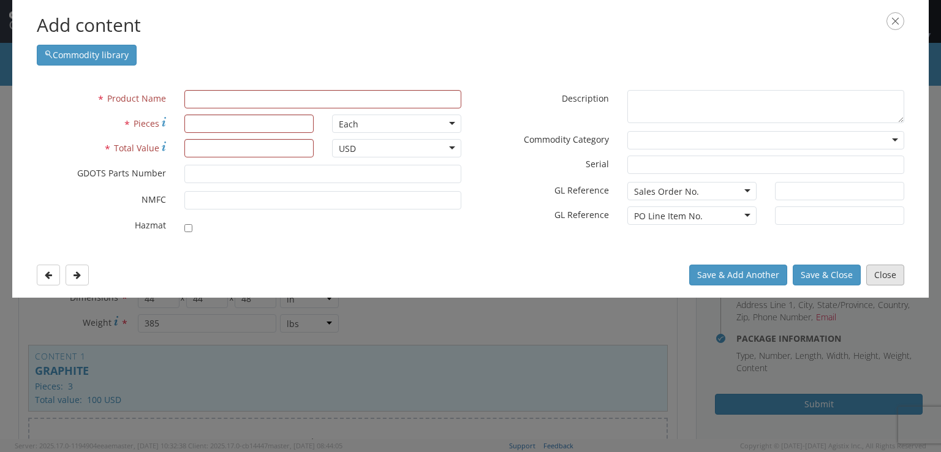
click at [882, 269] on button "Close" at bounding box center [885, 275] width 38 height 21
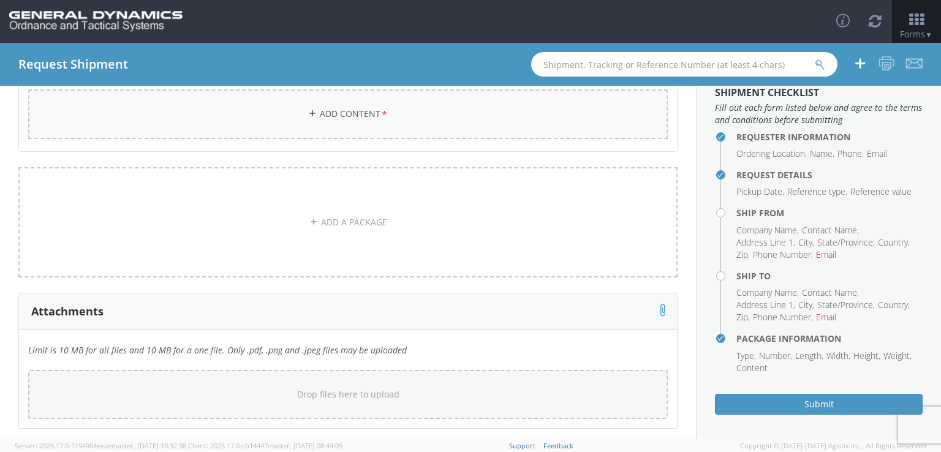
scroll to position [381, 0]
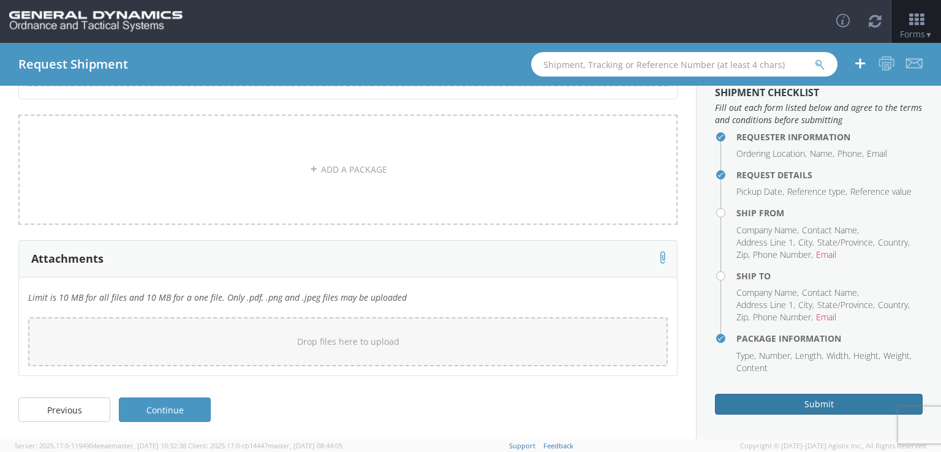
click at [789, 404] on button "Submit" at bounding box center [819, 404] width 208 height 21
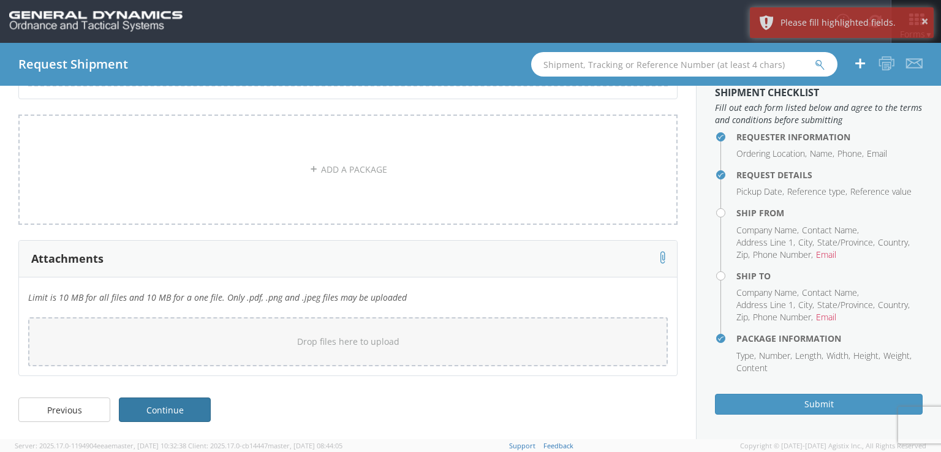
click at [149, 417] on link "Continue" at bounding box center [165, 409] width 92 height 24
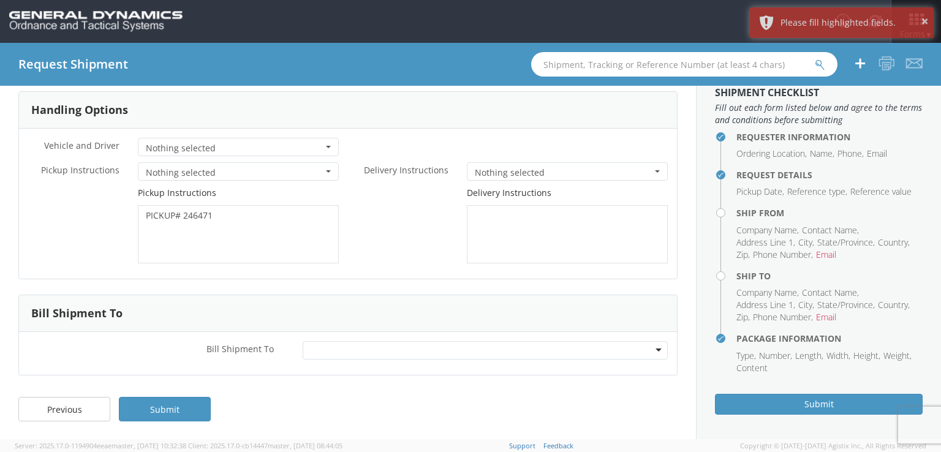
click at [149, 417] on link "Submit" at bounding box center [165, 409] width 92 height 24
click at [61, 407] on link "Previous" at bounding box center [64, 409] width 92 height 24
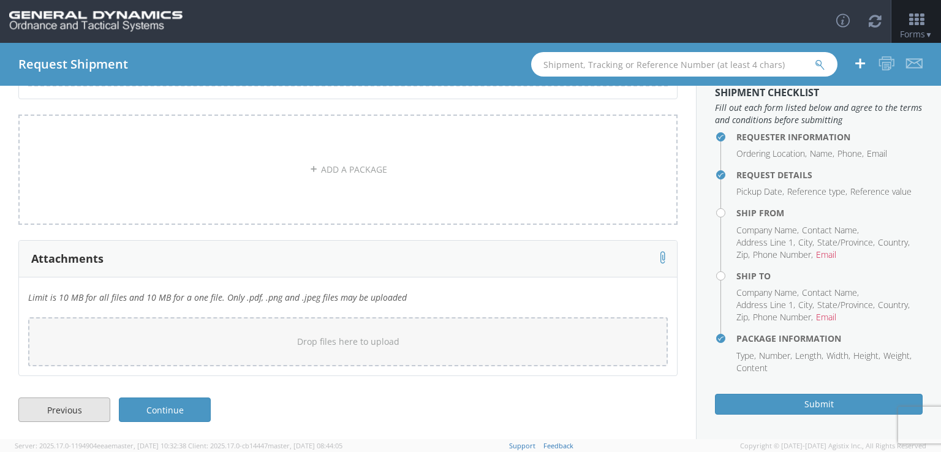
click at [61, 407] on link "Previous" at bounding box center [64, 409] width 92 height 24
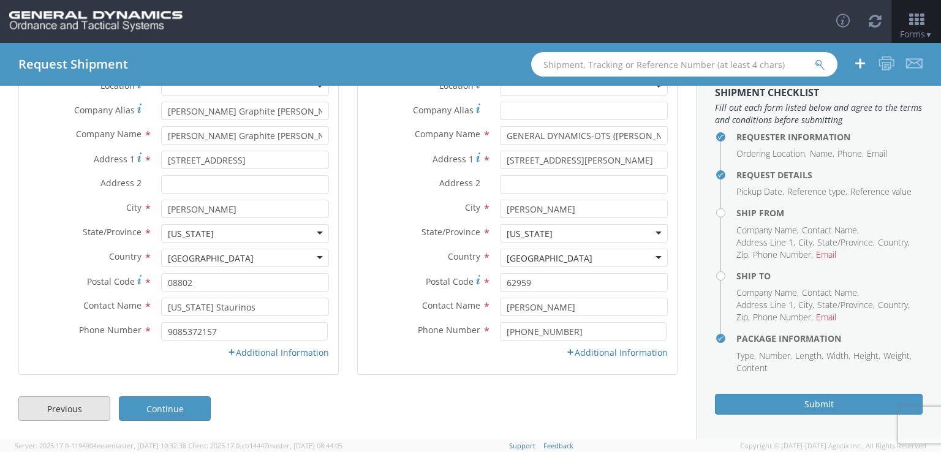
click at [61, 407] on link "Previous" at bounding box center [64, 408] width 92 height 24
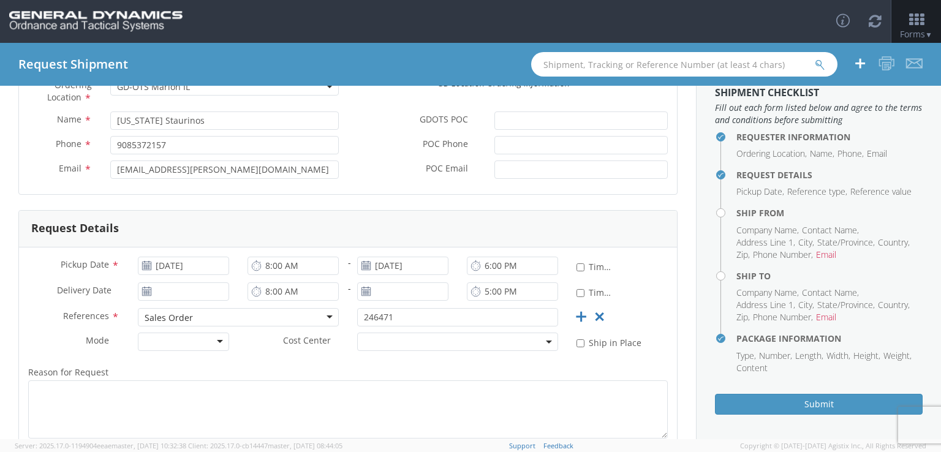
scroll to position [258, 0]
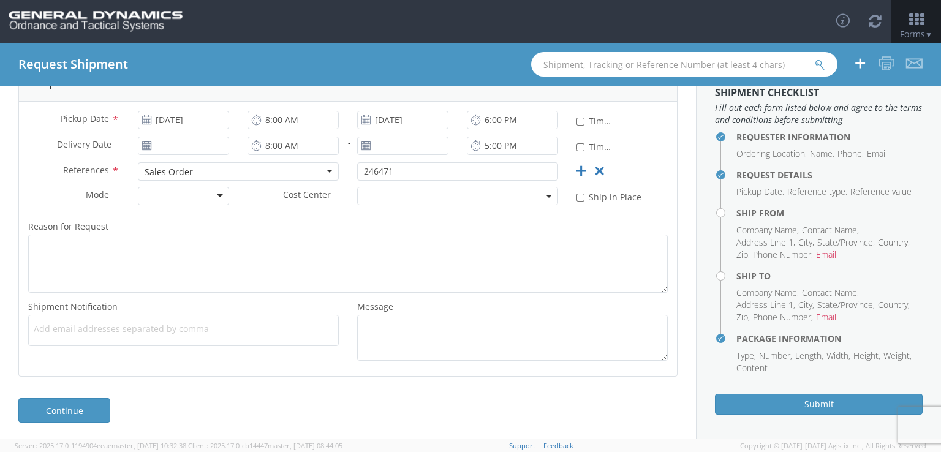
click at [61, 407] on link "Continue" at bounding box center [64, 410] width 92 height 24
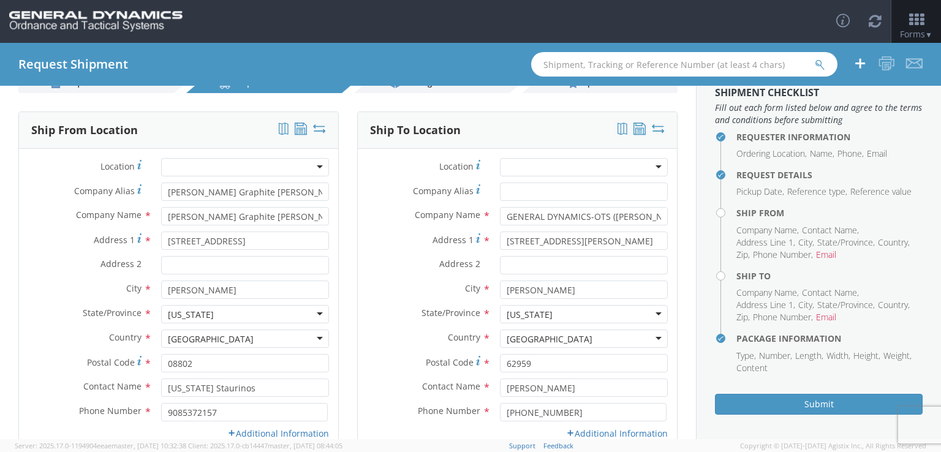
scroll to position [113, 0]
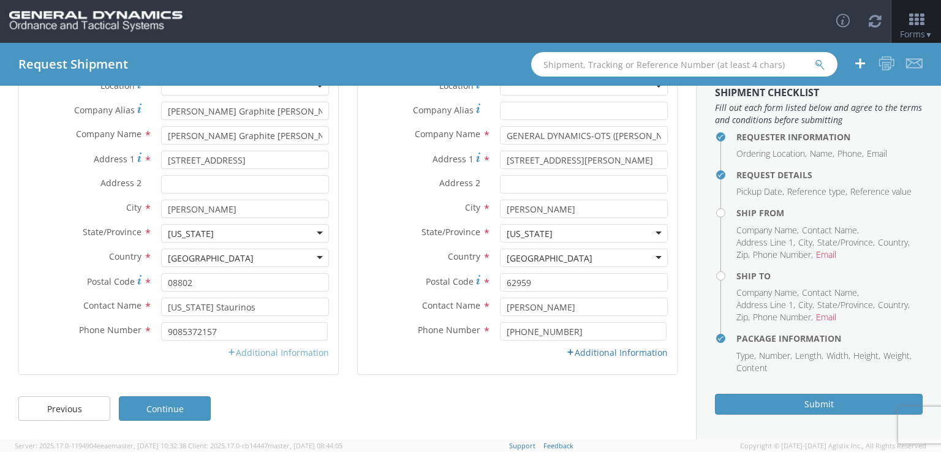
click at [291, 353] on link "Additional Information" at bounding box center [278, 353] width 102 height 12
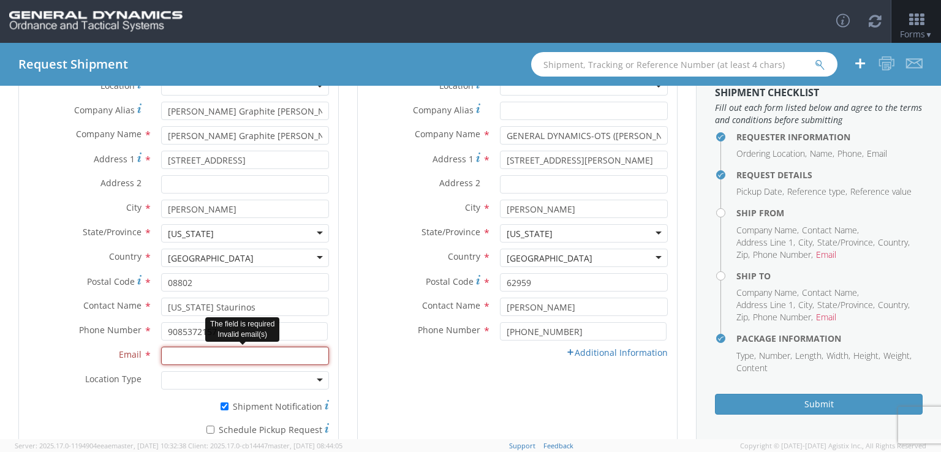
click at [291, 353] on input "Email *" at bounding box center [245, 356] width 168 height 18
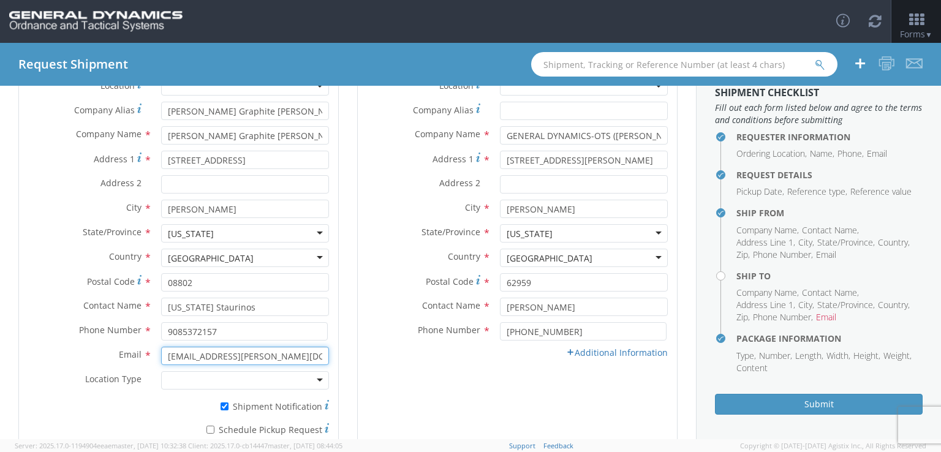
type input "[EMAIL_ADDRESS][PERSON_NAME][DOMAIN_NAME]"
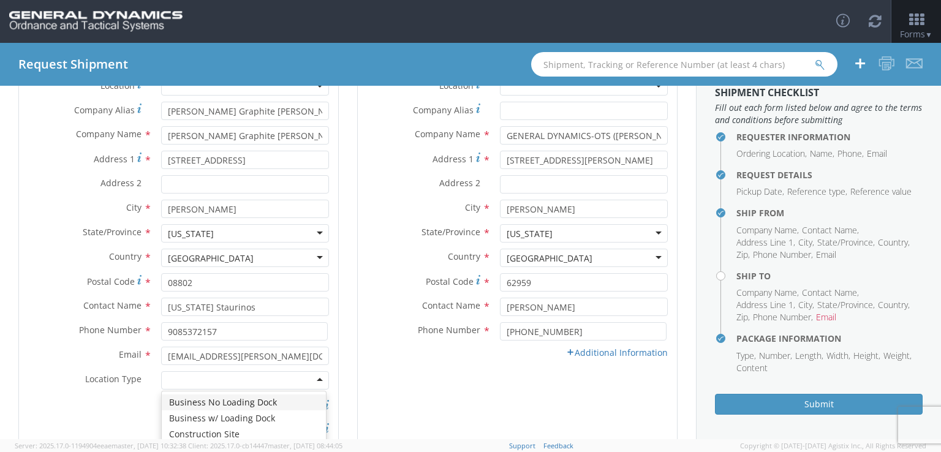
click at [398, 375] on div "Ship To Location Location * GD-OTS [GEOGRAPHIC_DATA] (Commerce) GD-OTS [GEOGRAP…" at bounding box center [517, 251] width 320 height 440
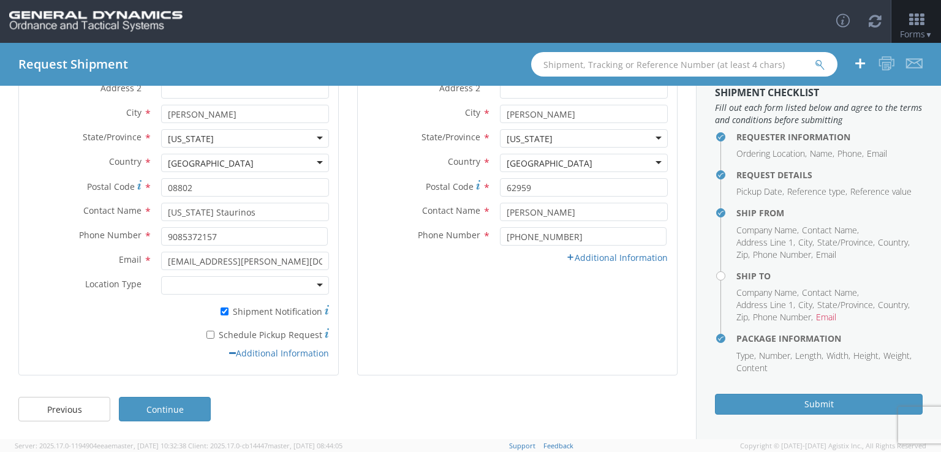
click at [580, 250] on div "Phone Number * [PHONE_NUMBER]" at bounding box center [517, 239] width 319 height 24
click at [580, 255] on link "Additional Information" at bounding box center [617, 258] width 102 height 12
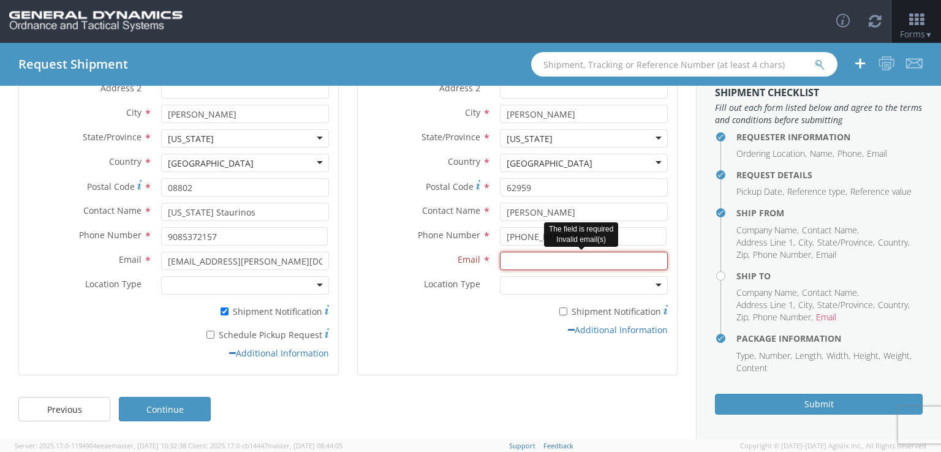
click at [554, 258] on input "Email *" at bounding box center [584, 261] width 168 height 18
paste input "[PERSON_NAME][EMAIL_ADDRESS][PERSON_NAME][DOMAIN_NAME]"
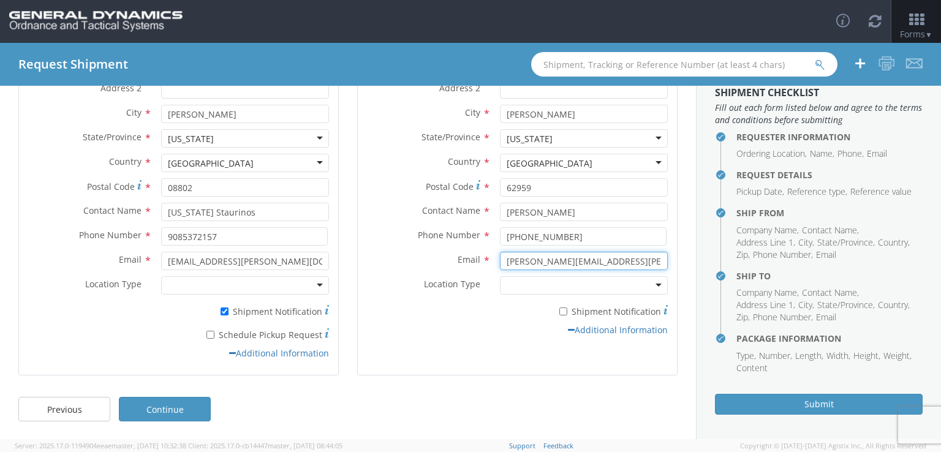
type input "[PERSON_NAME][EMAIL_ADDRESS][PERSON_NAME][DOMAIN_NAME]"
click at [502, 329] on div "Additional Information" at bounding box center [517, 330] width 319 height 12
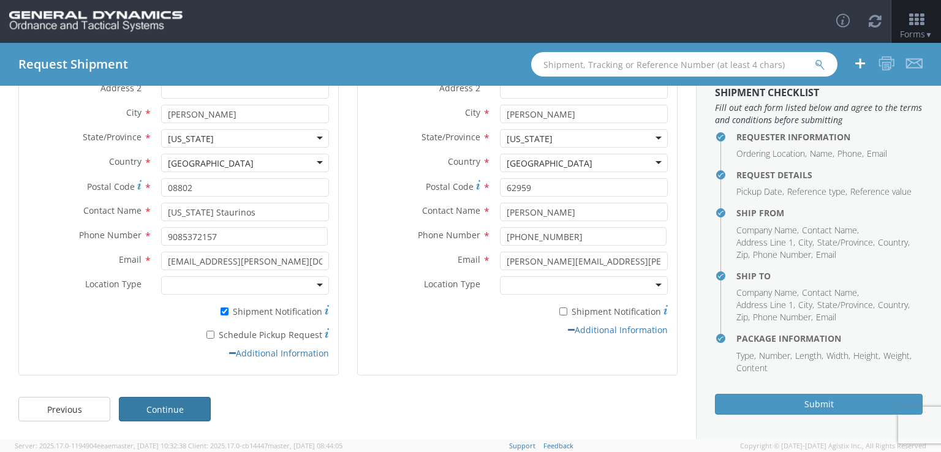
click at [129, 413] on link "Continue" at bounding box center [165, 409] width 92 height 24
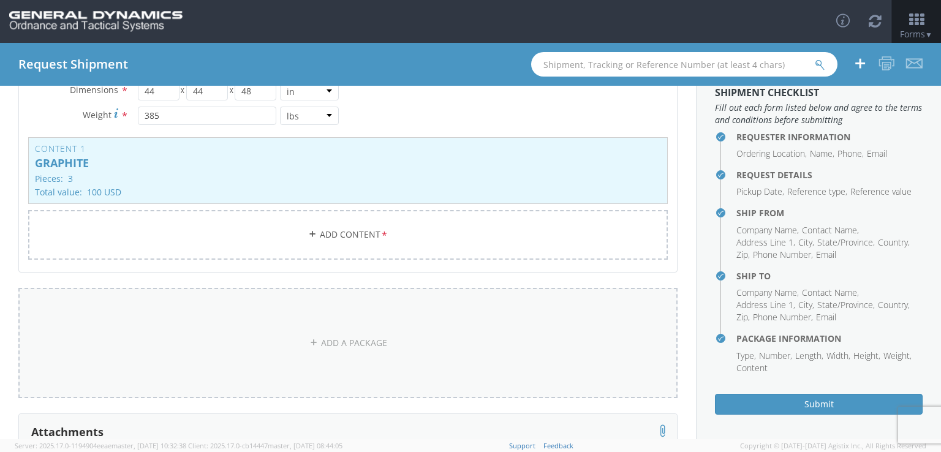
scroll to position [381, 0]
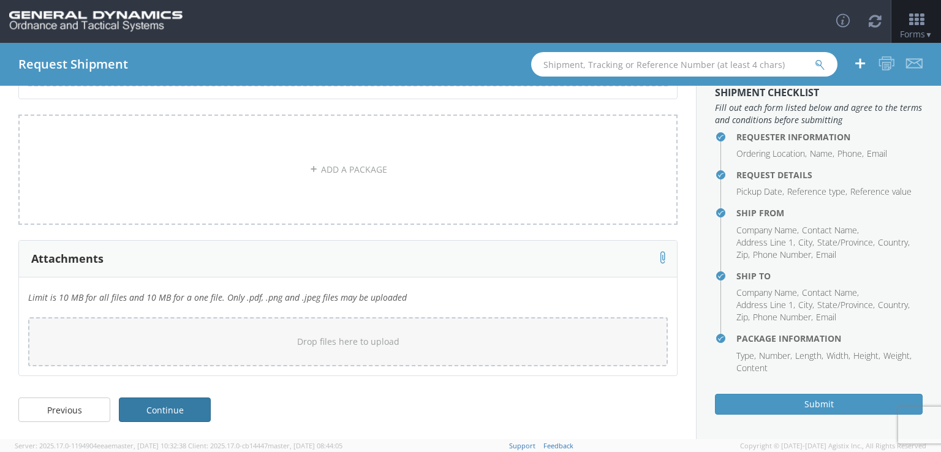
click at [156, 403] on link "Continue" at bounding box center [165, 409] width 92 height 24
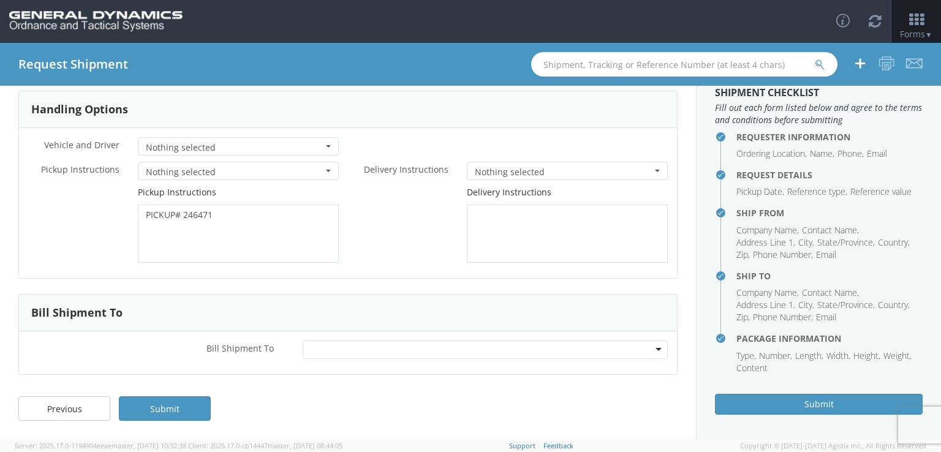
scroll to position [52, 0]
click at [156, 403] on link "Submit" at bounding box center [165, 409] width 92 height 24
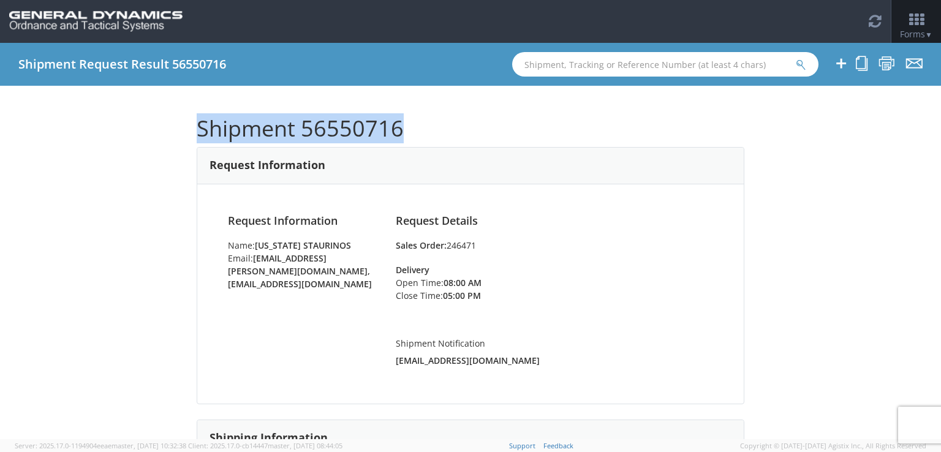
drag, startPoint x: 409, startPoint y: 126, endPoint x: 189, endPoint y: 122, distance: 220.5
click at [189, 122] on div "Shipment 56550716 Request Information Request Information Name: [US_STATE][PERS…" at bounding box center [470, 262] width 941 height 353
copy h1 "Shipment 56550716"
